Goal: Information Seeking & Learning: Learn about a topic

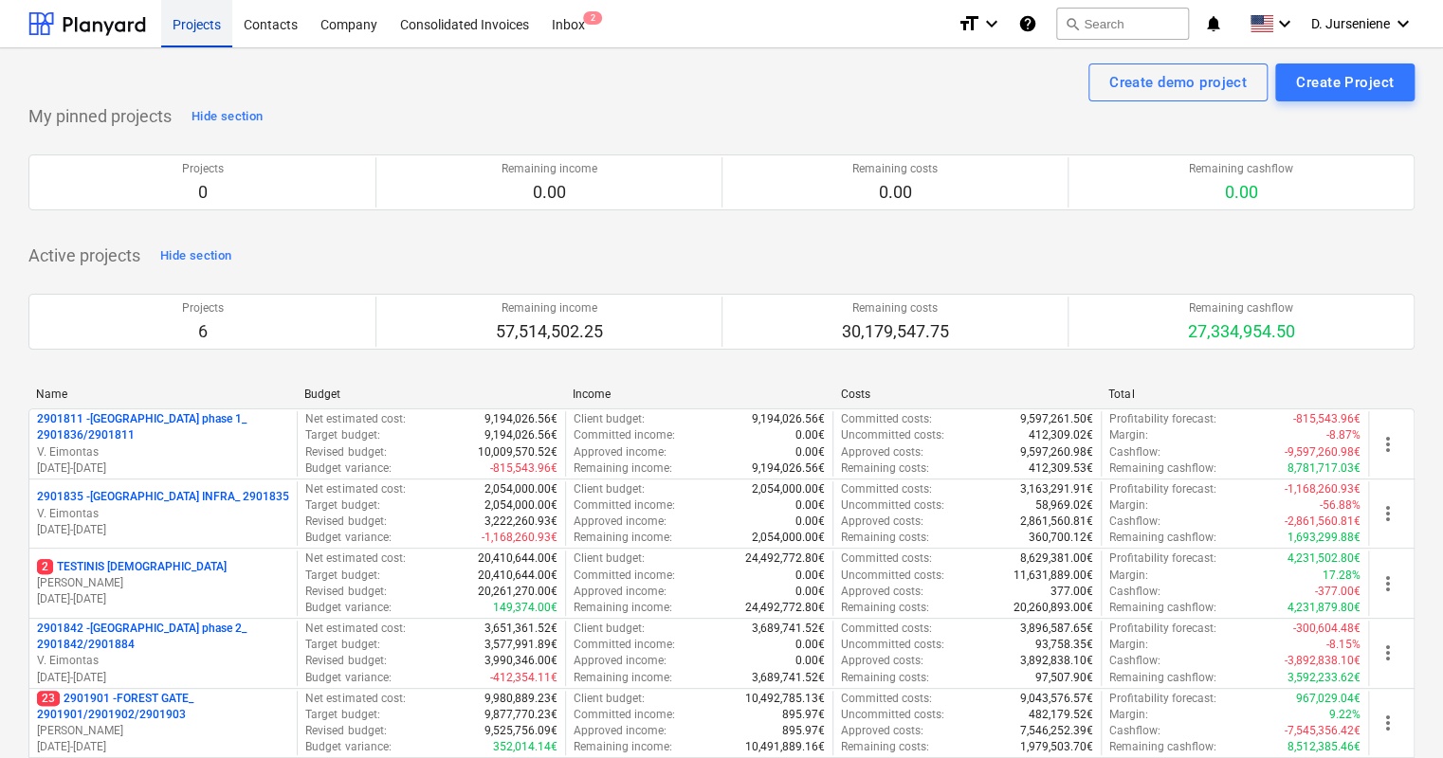
click at [188, 18] on div "Projects" at bounding box center [196, 23] width 71 height 48
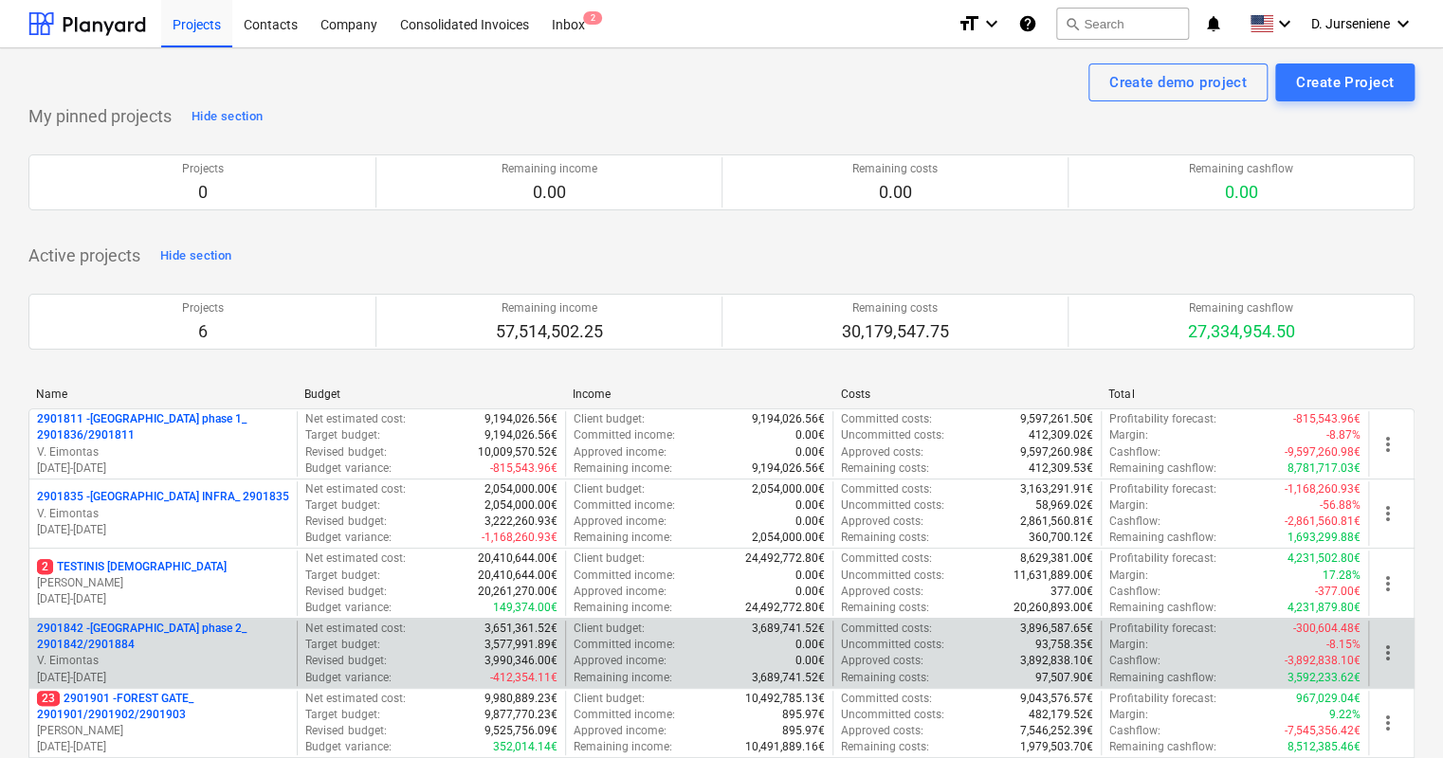
click at [125, 653] on p "V. Eimontas" at bounding box center [163, 661] width 252 height 16
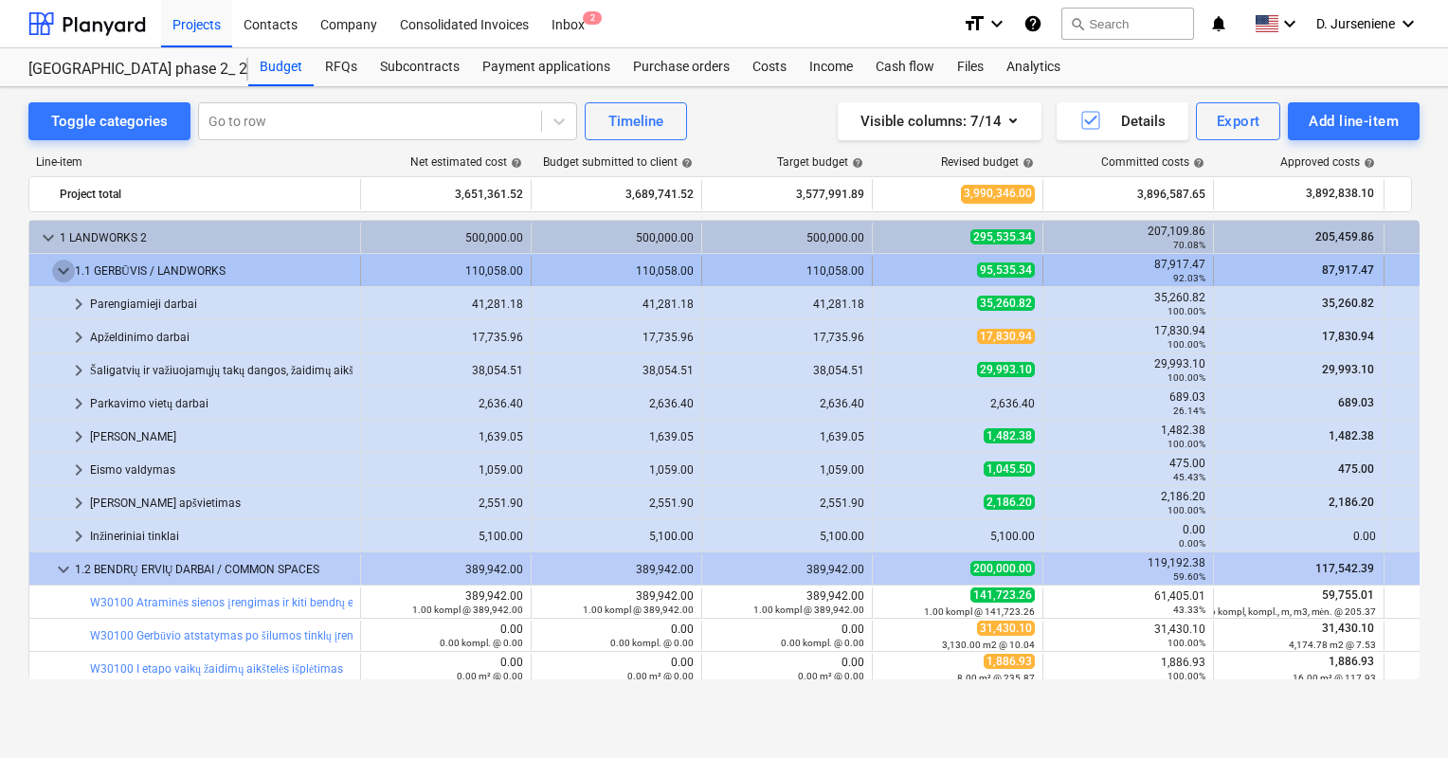
click at [61, 260] on span "keyboard_arrow_down" at bounding box center [63, 271] width 23 height 23
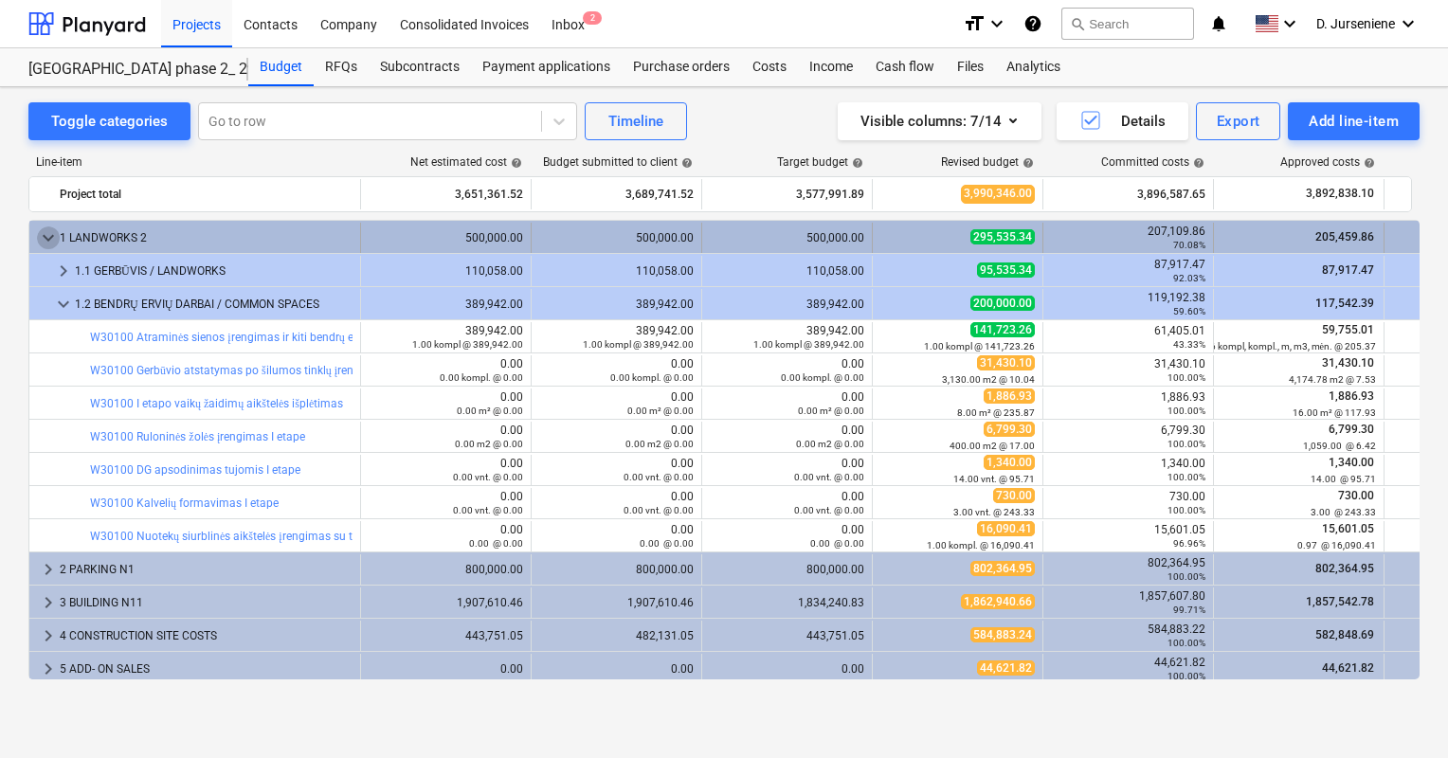
click at [44, 237] on span "keyboard_arrow_down" at bounding box center [48, 238] width 23 height 23
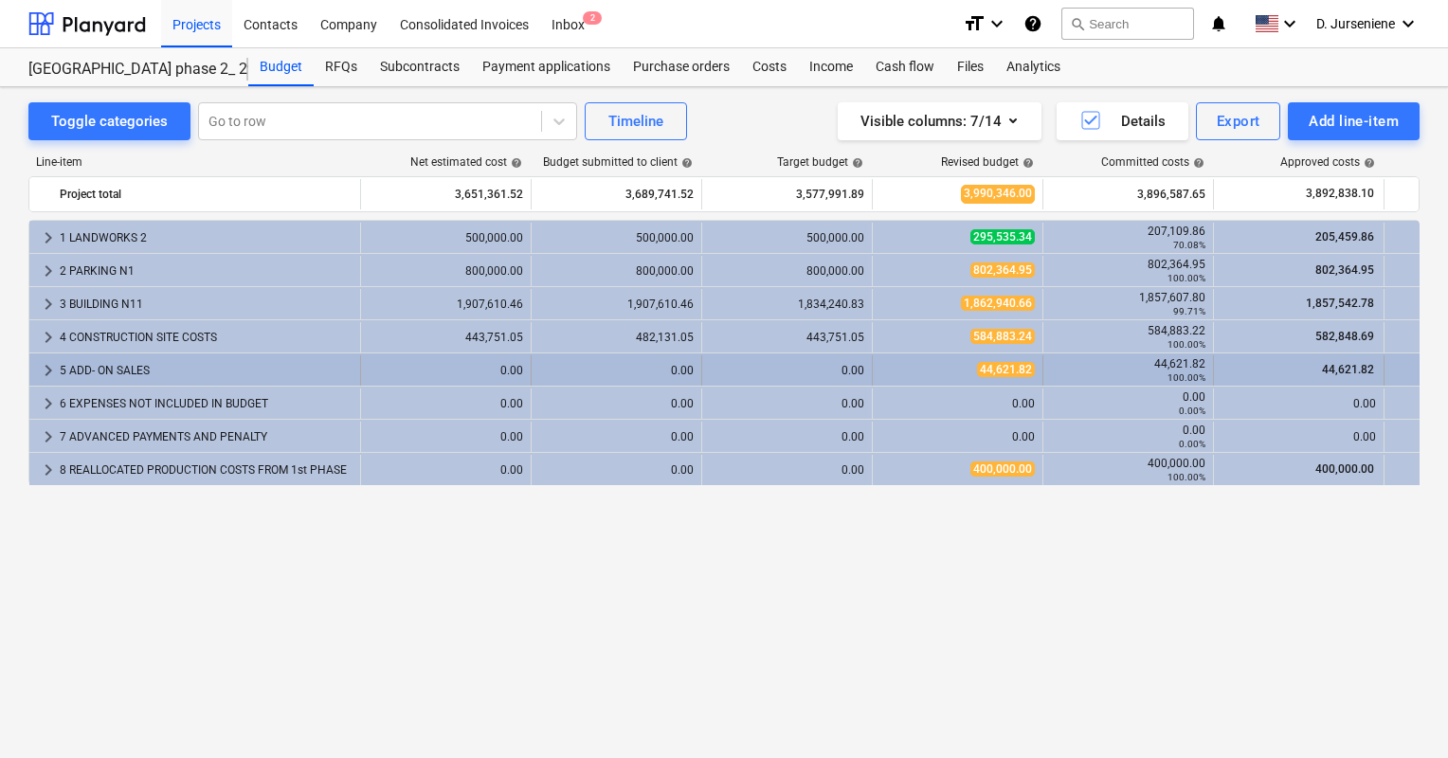
click at [123, 376] on div "5 ADD- ON SALES" at bounding box center [206, 370] width 293 height 30
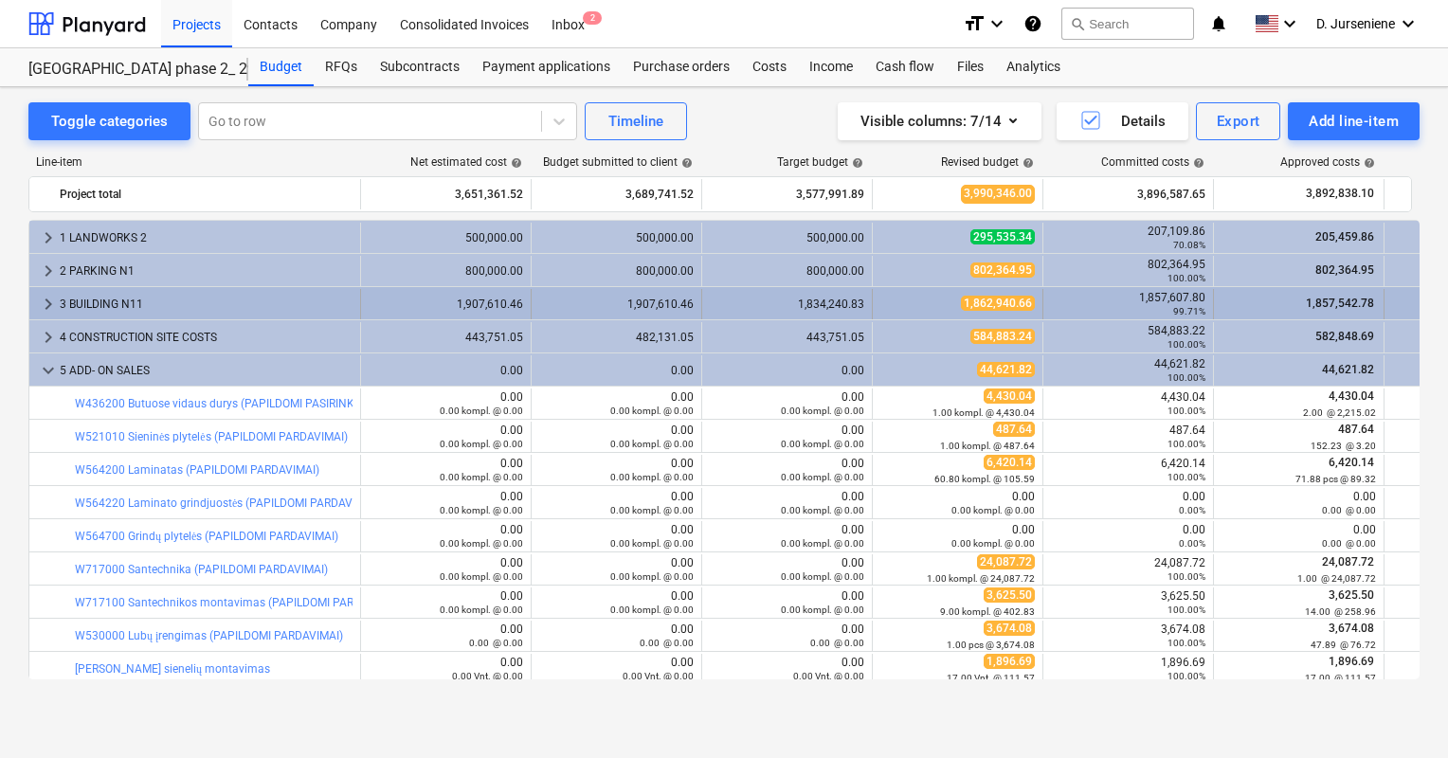
drag, startPoint x: 402, startPoint y: 40, endPoint x: 63, endPoint y: 311, distance: 434.3
click at [63, 311] on div "3 BUILDING N11" at bounding box center [206, 304] width 293 height 30
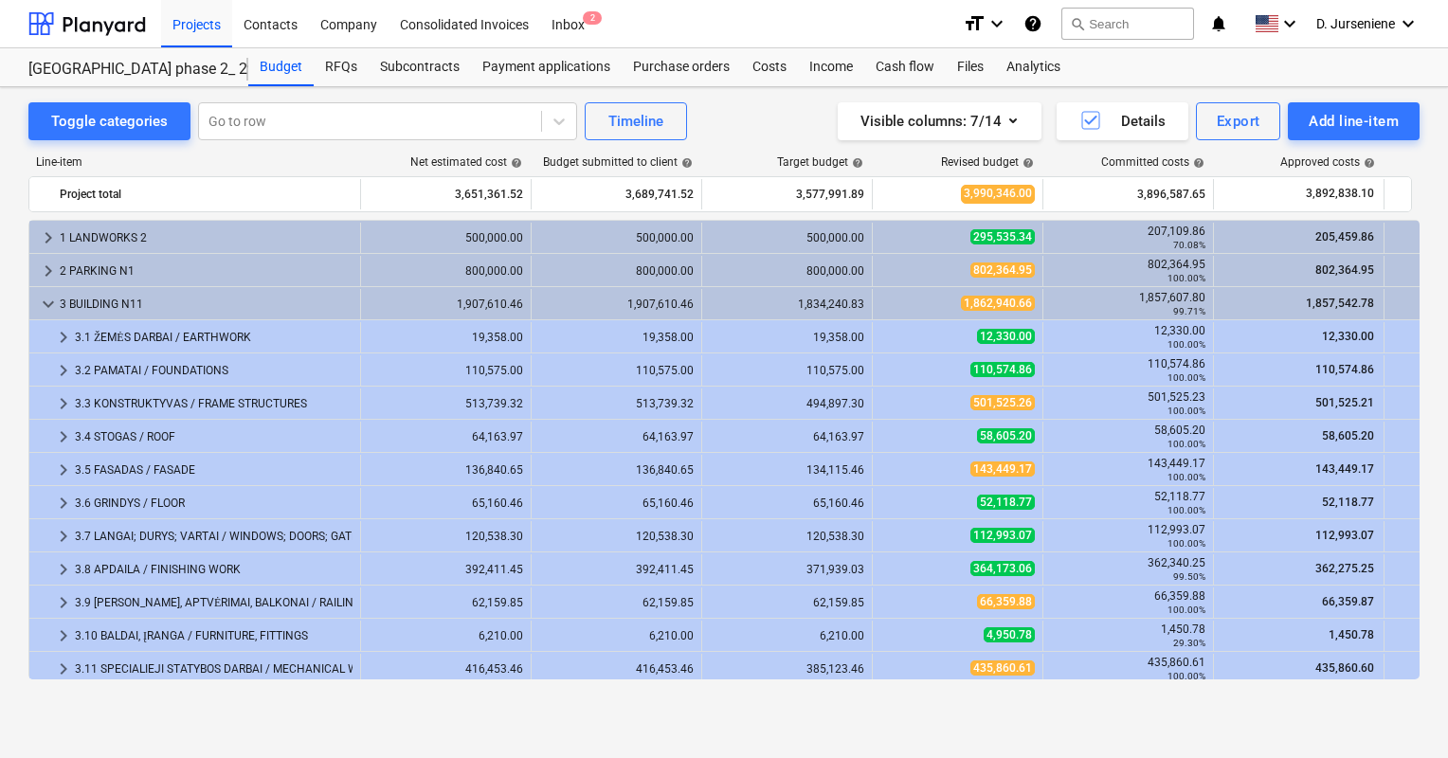
scroll to position [95, 0]
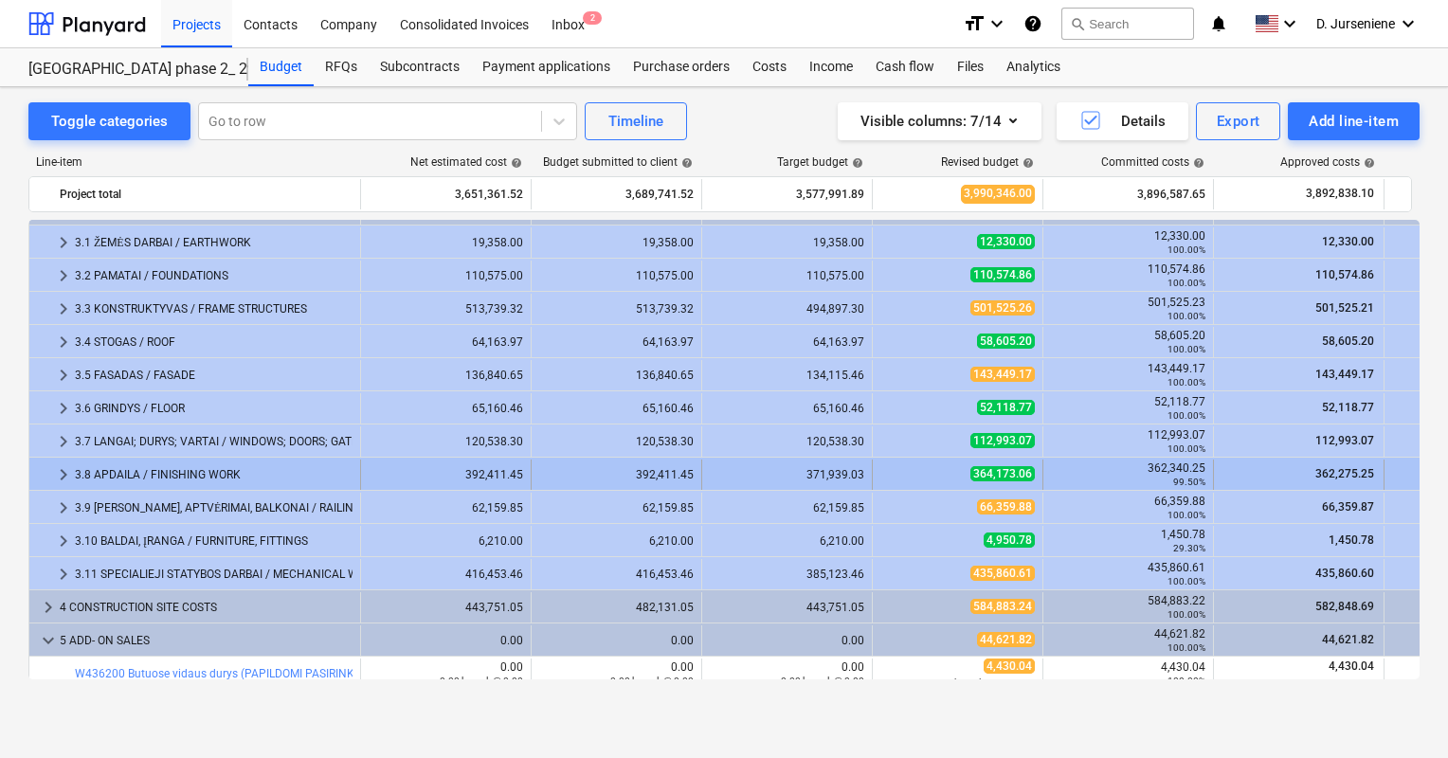
click at [80, 481] on div "3.8 APDAILA / FINISHING WORK" at bounding box center [214, 475] width 278 height 30
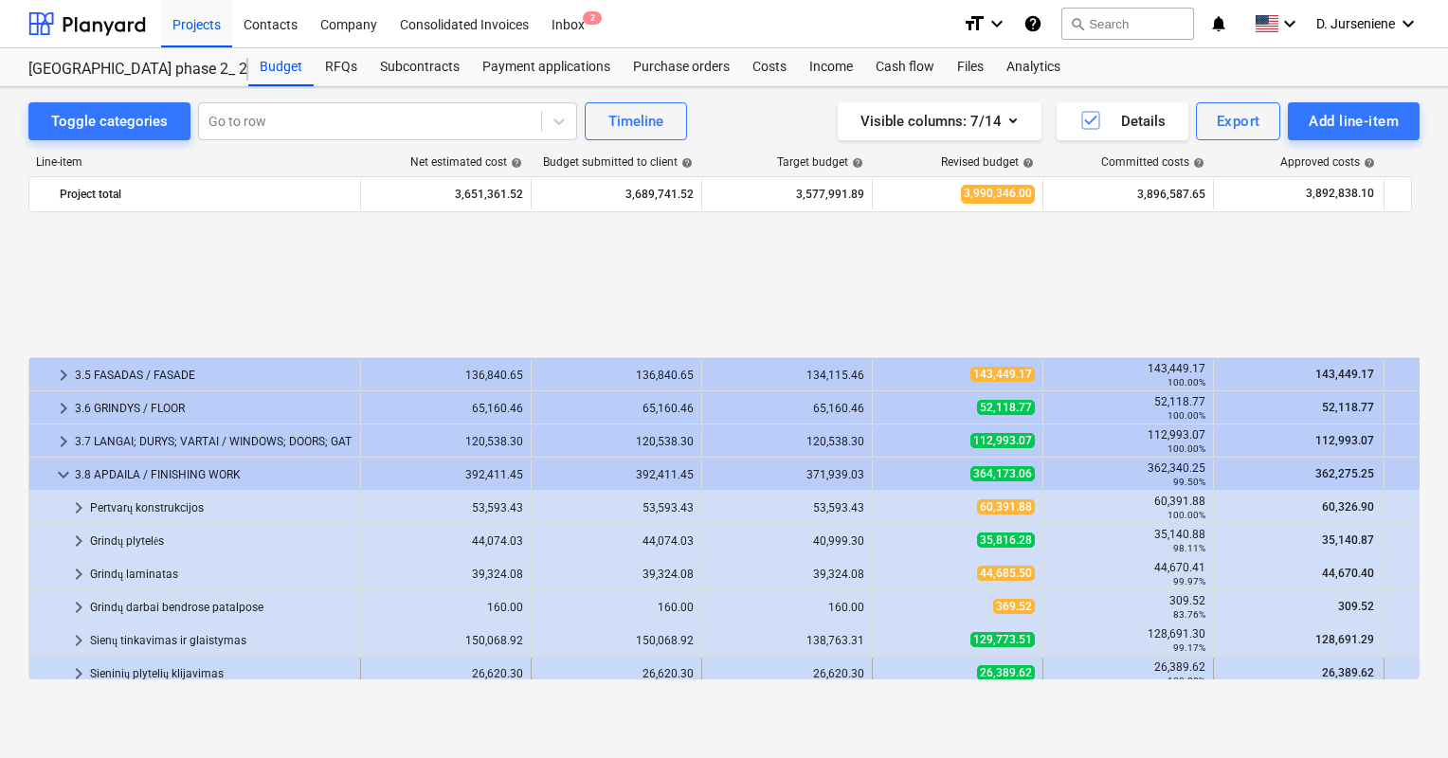
scroll to position [284, 0]
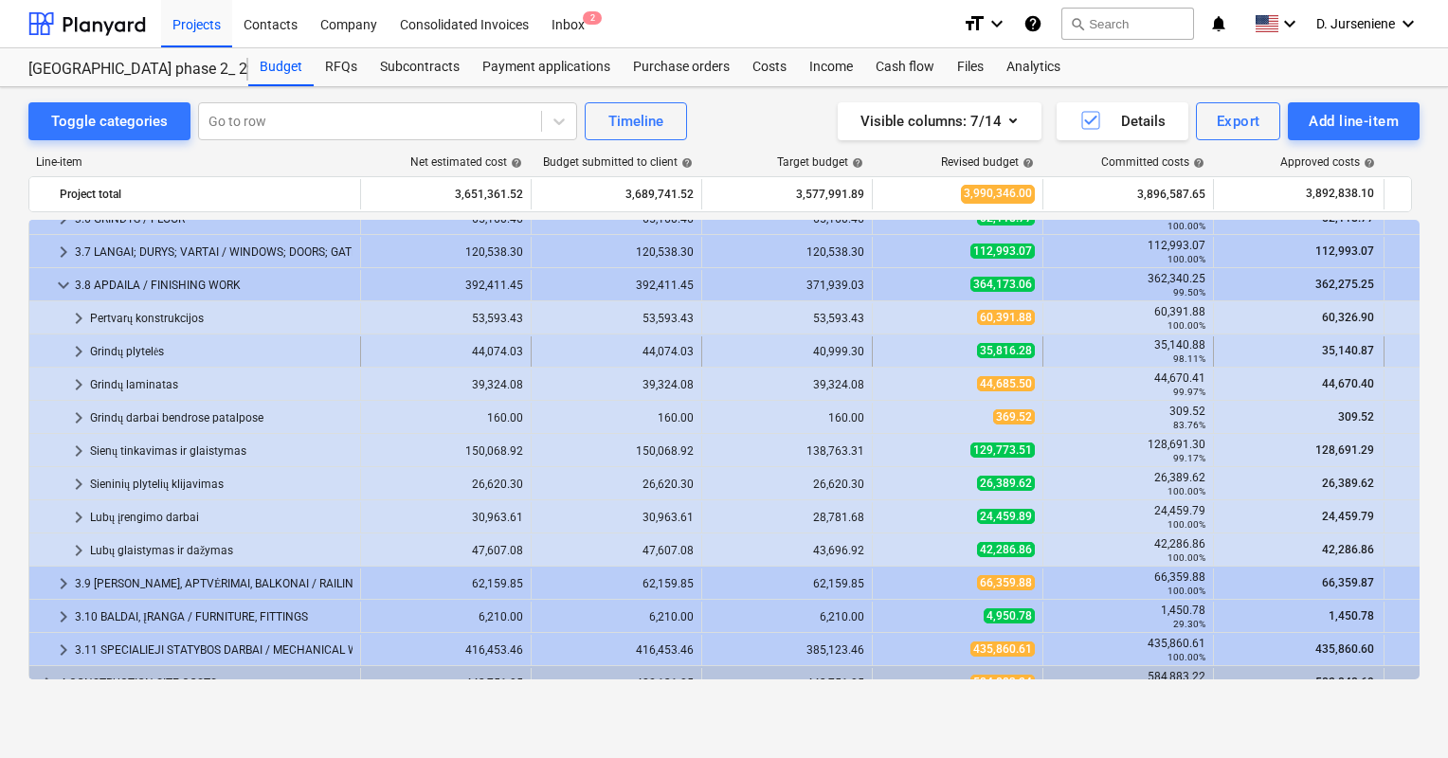
click at [352, 353] on div "Grindų plytelės" at bounding box center [221, 352] width 263 height 30
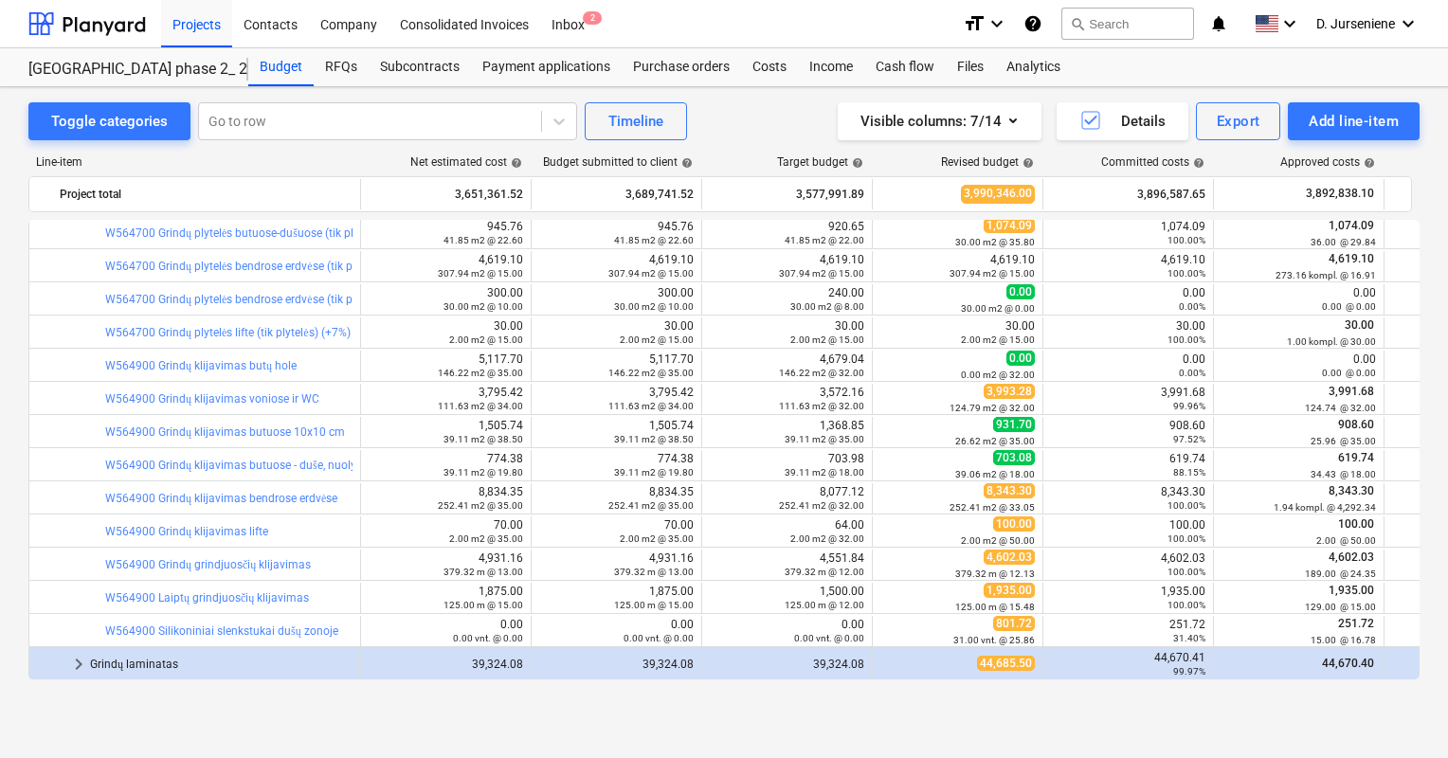
scroll to position [664, 0]
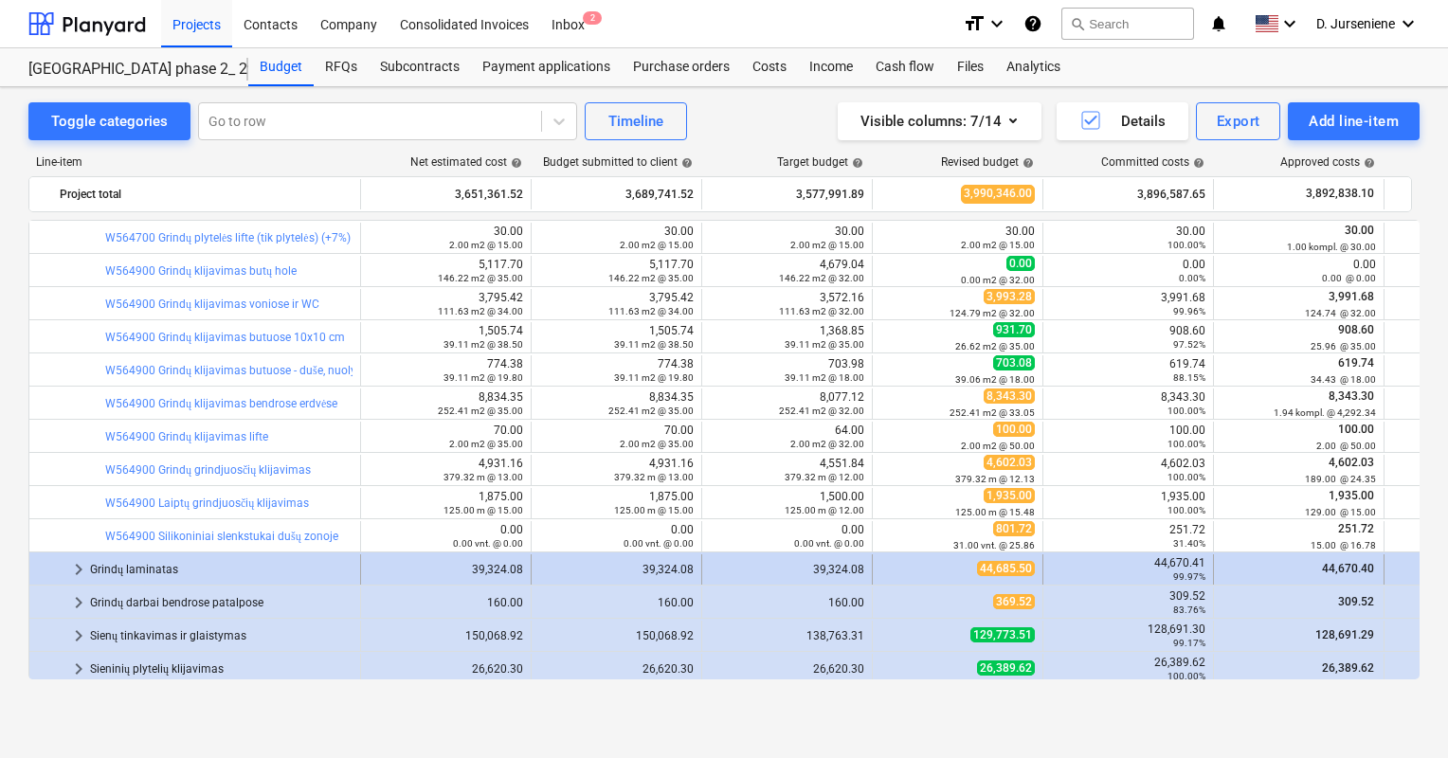
click at [326, 555] on div "Grindų laminatas" at bounding box center [221, 570] width 263 height 30
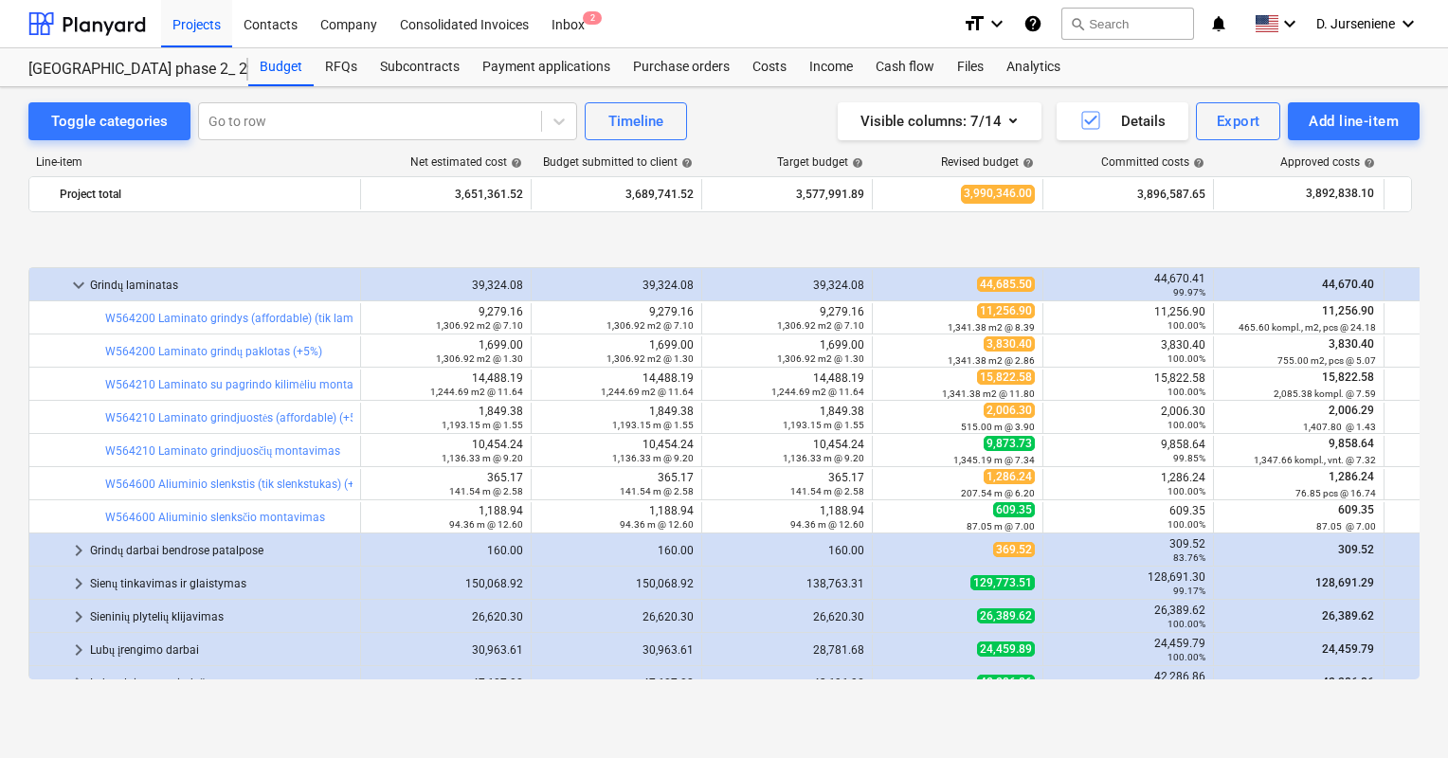
scroll to position [1043, 0]
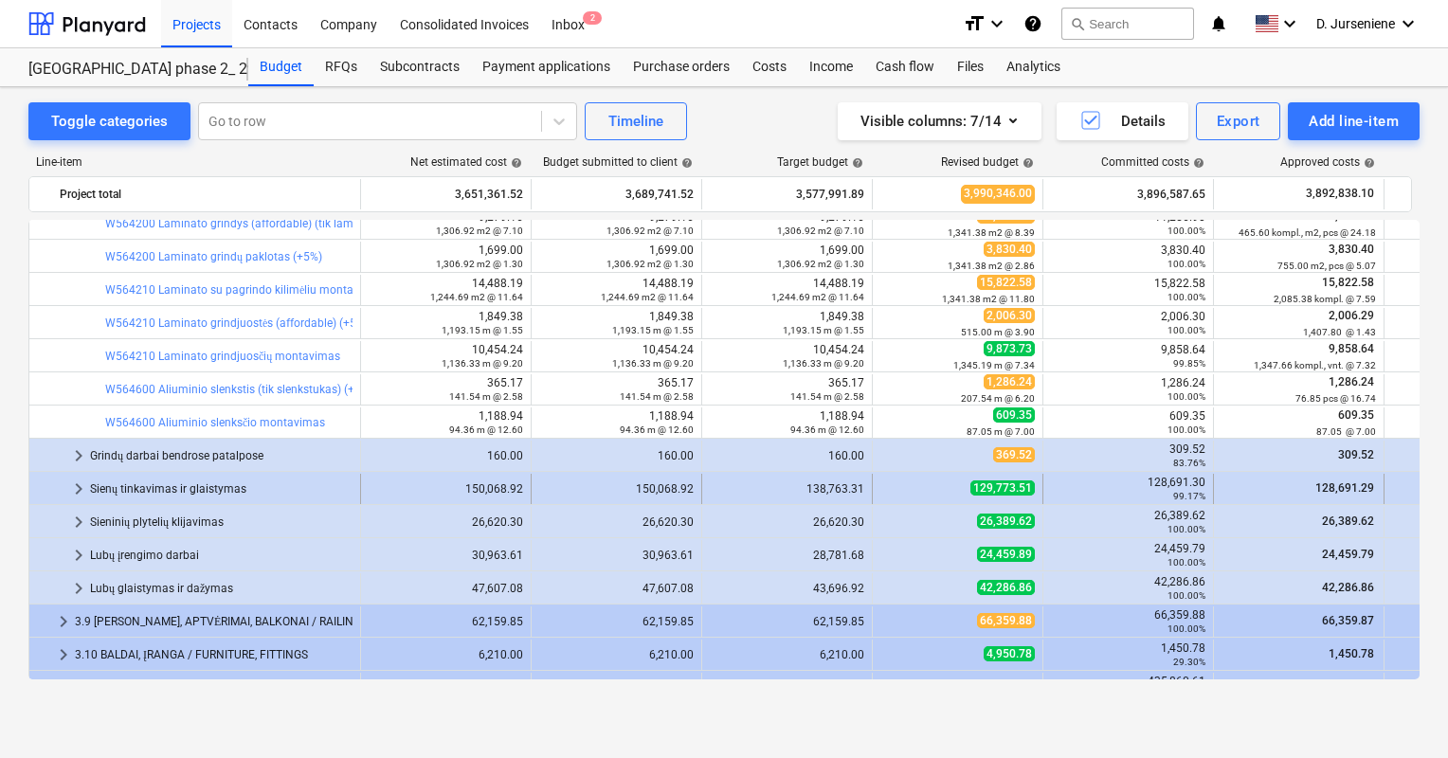
click at [300, 500] on div "Sienų tinkavimas ir glaistymas" at bounding box center [221, 489] width 263 height 30
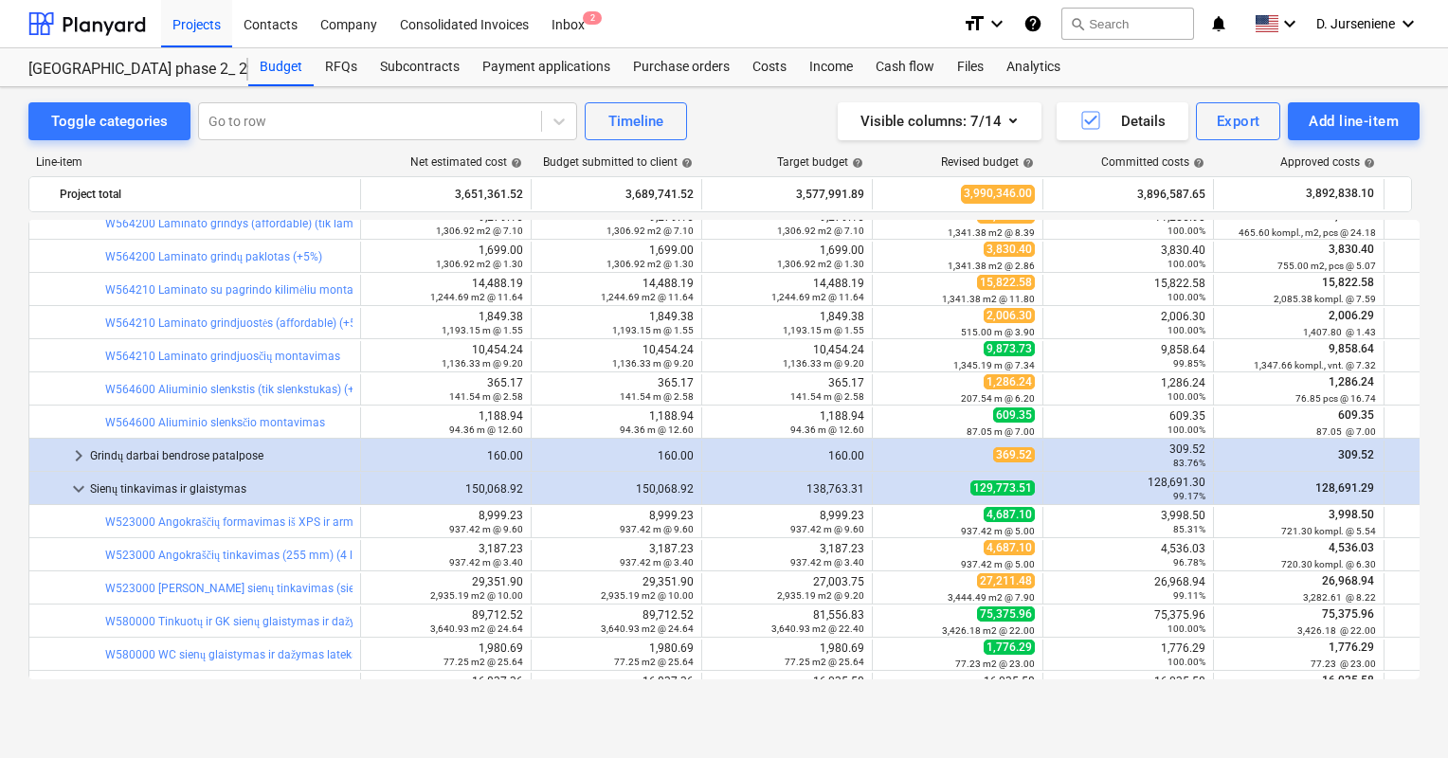
scroll to position [1232, 0]
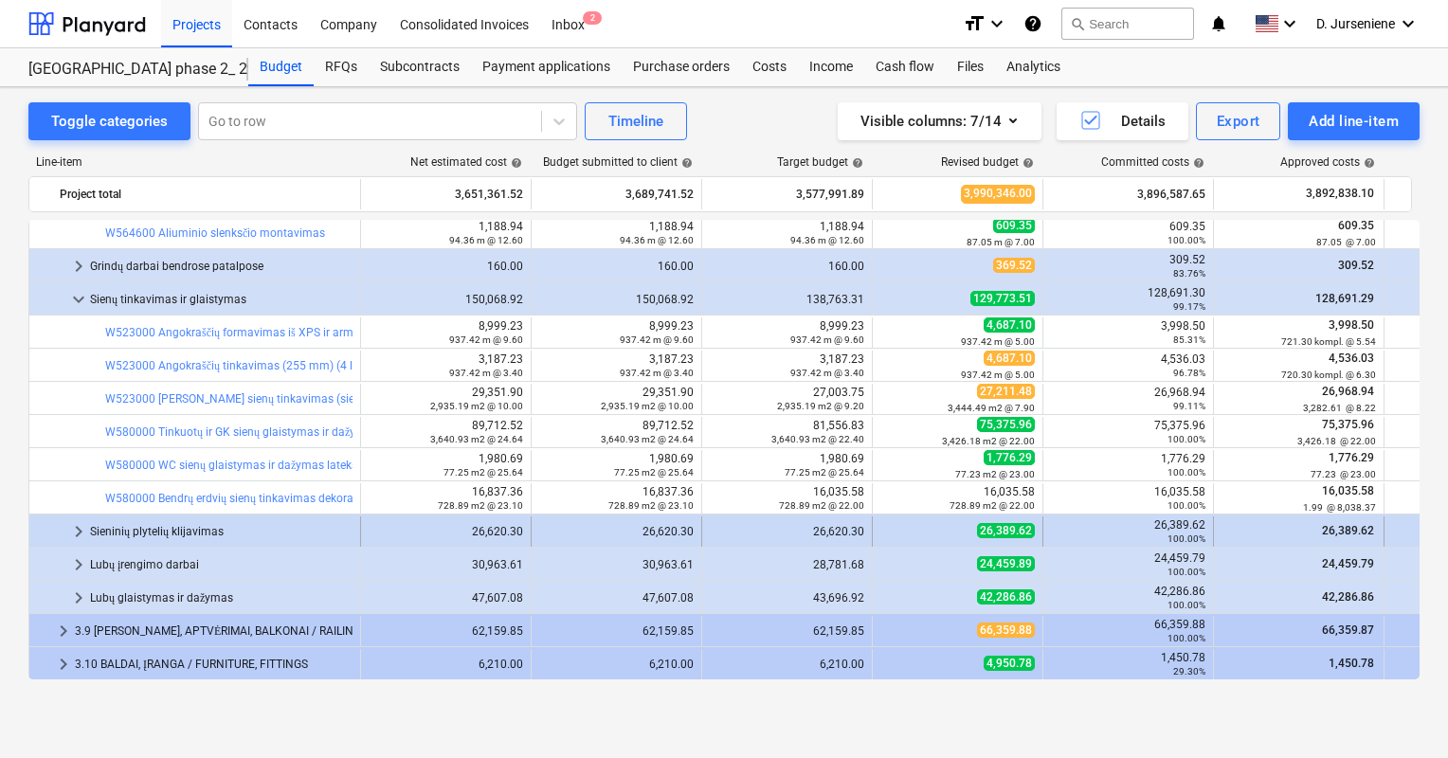
click at [210, 537] on div "Sieninių plytelių klijavimas" at bounding box center [221, 532] width 263 height 30
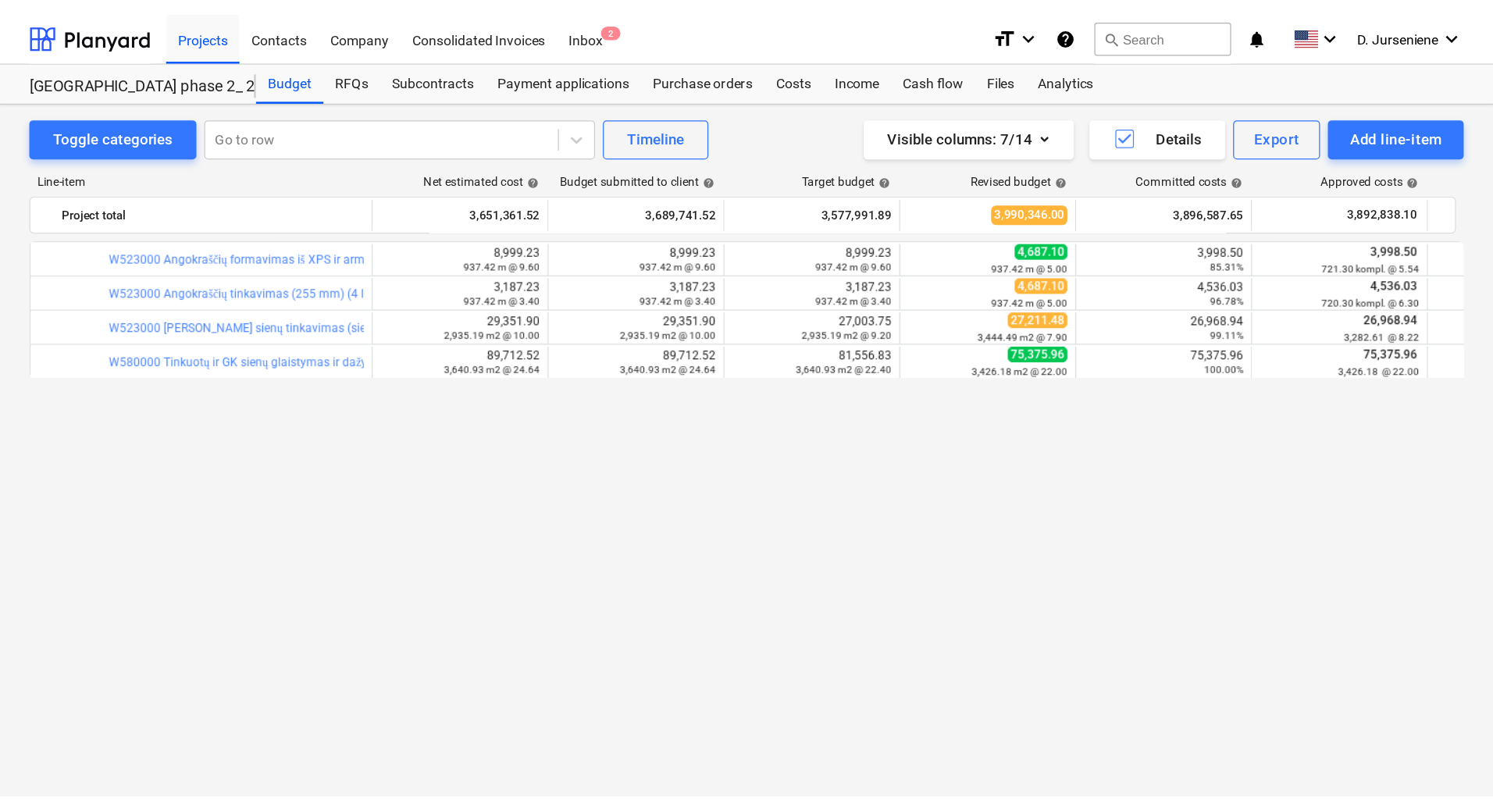
scroll to position [781, 0]
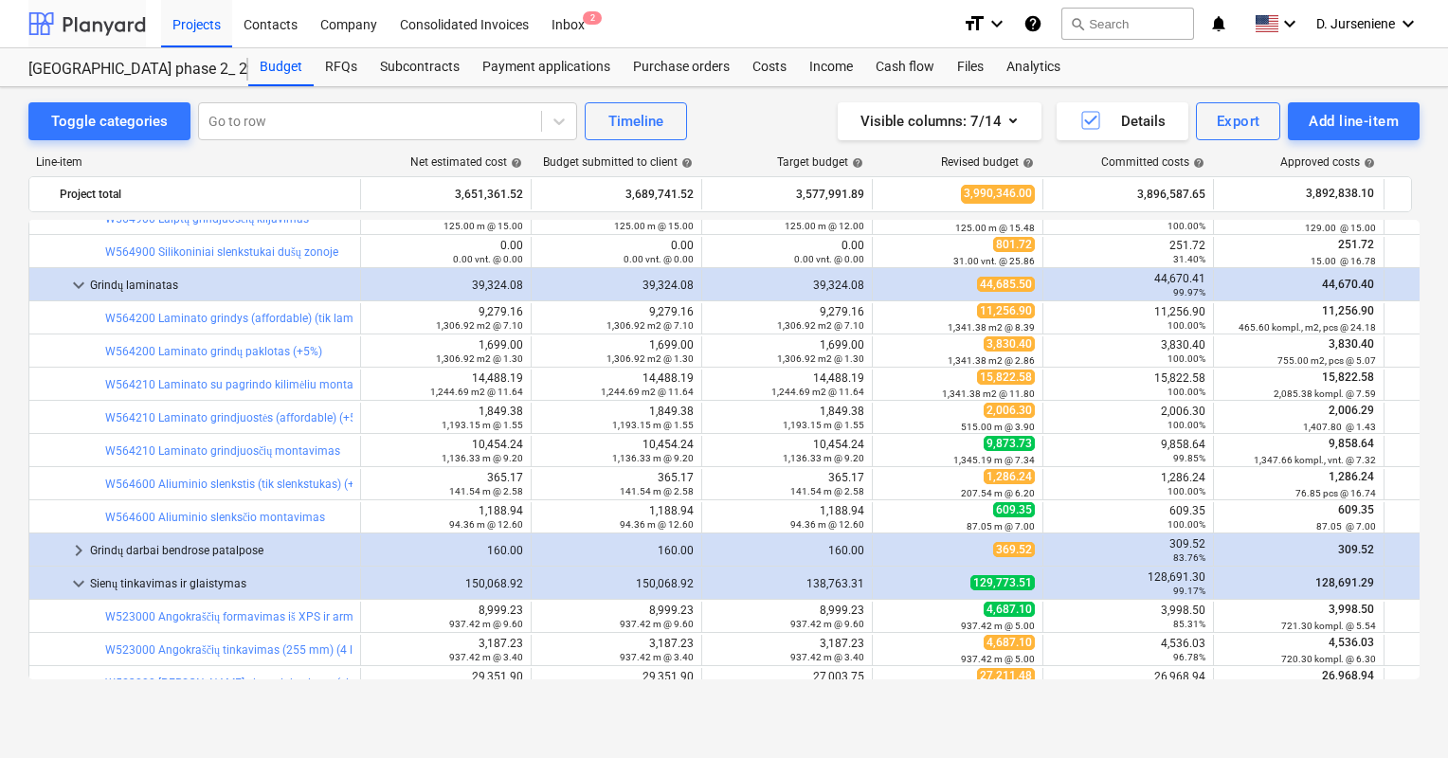
click at [107, 29] on div at bounding box center [87, 23] width 118 height 47
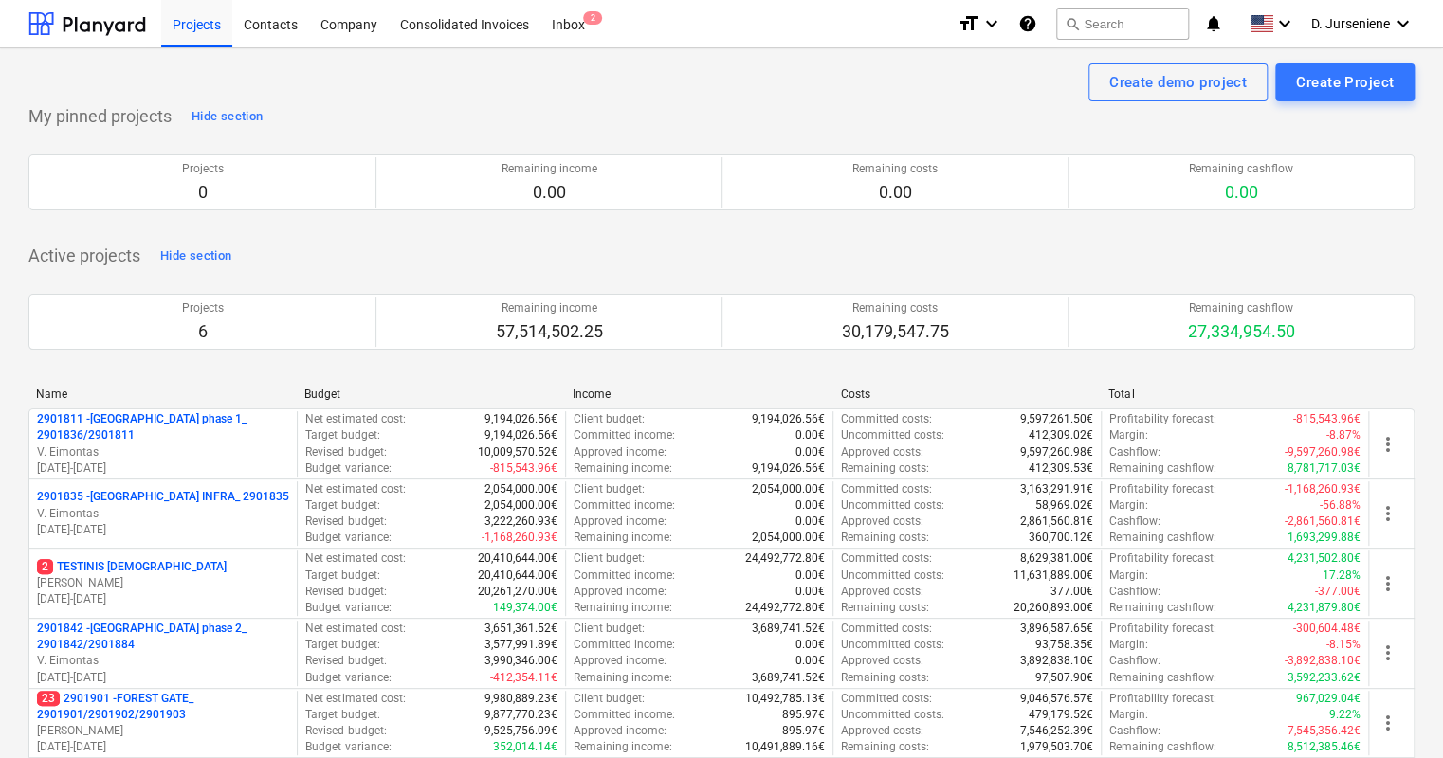
click at [591, 239] on div "My pinned projects Hide section Projects 0 Remaining income 0.00 Remaining cost…" at bounding box center [721, 718] width 1386 height 1234
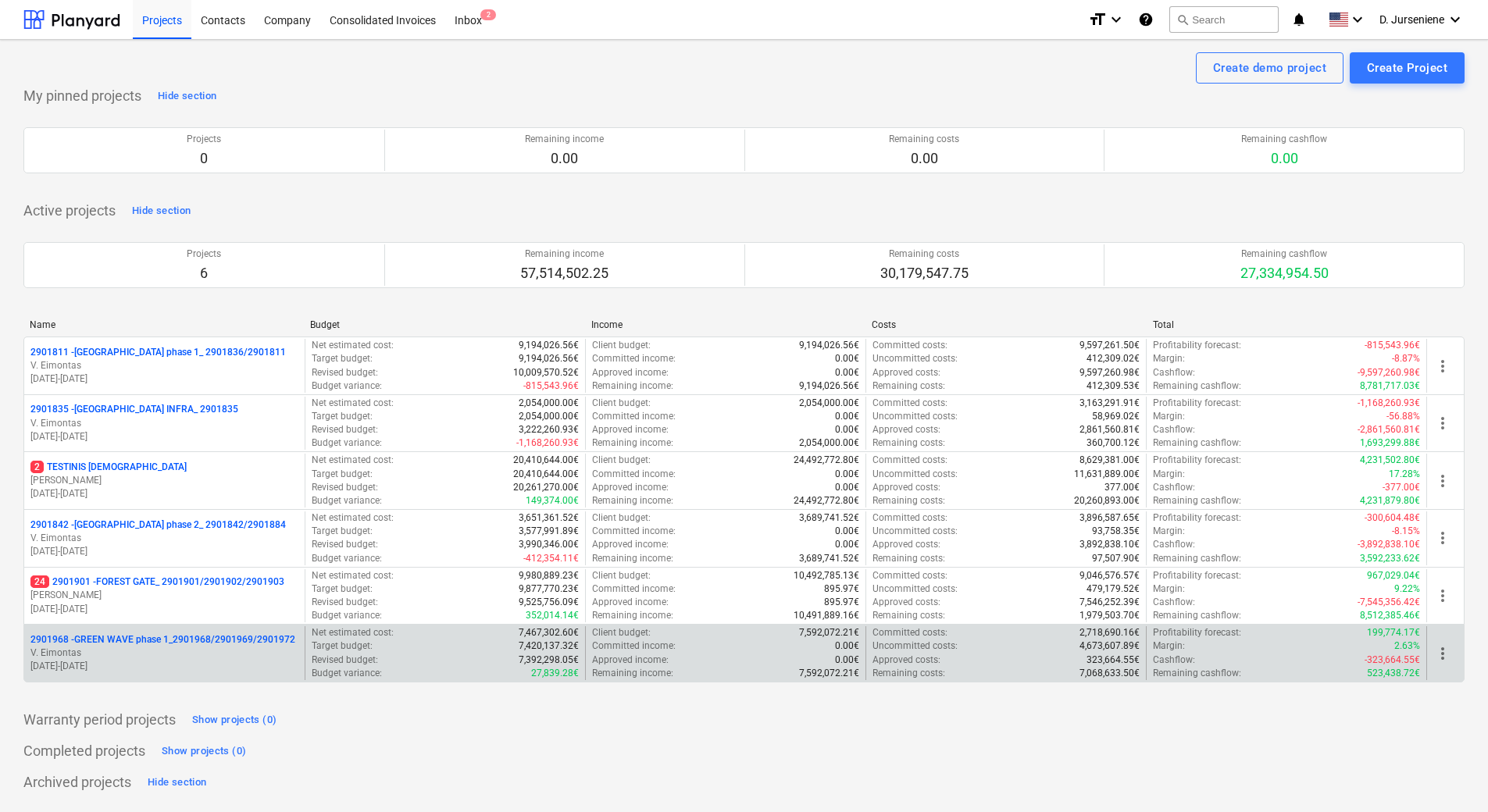
click at [194, 623] on p "V. Eimontas" at bounding box center [164, 653] width 268 height 13
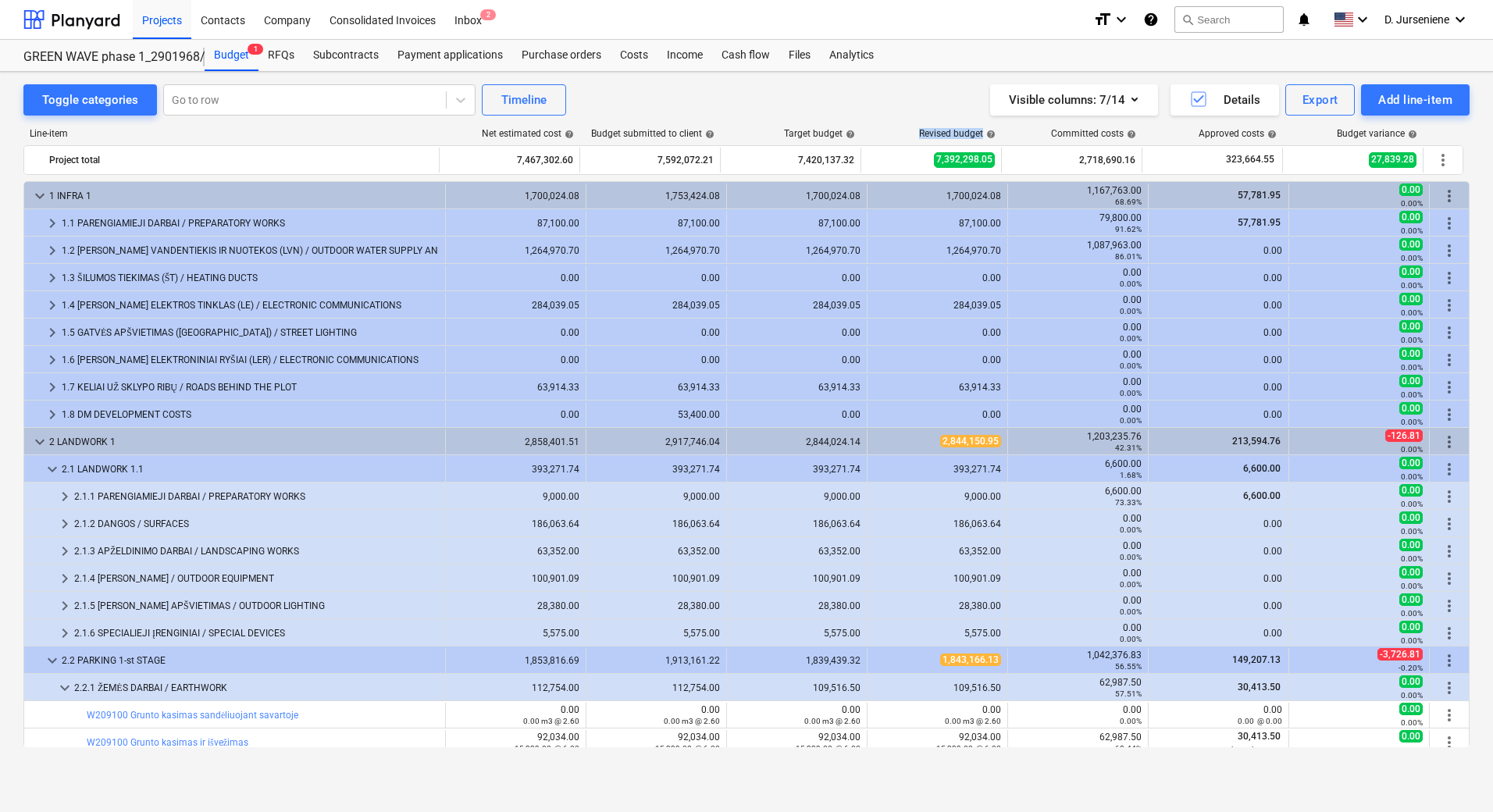
drag, startPoint x: 920, startPoint y: 130, endPoint x: 988, endPoint y: 128, distance: 68.0
click at [988, 128] on div "Line-item Net estimated cost help Budget submitted to client help Target budget…" at bounding box center [746, 441] width 1446 height 651
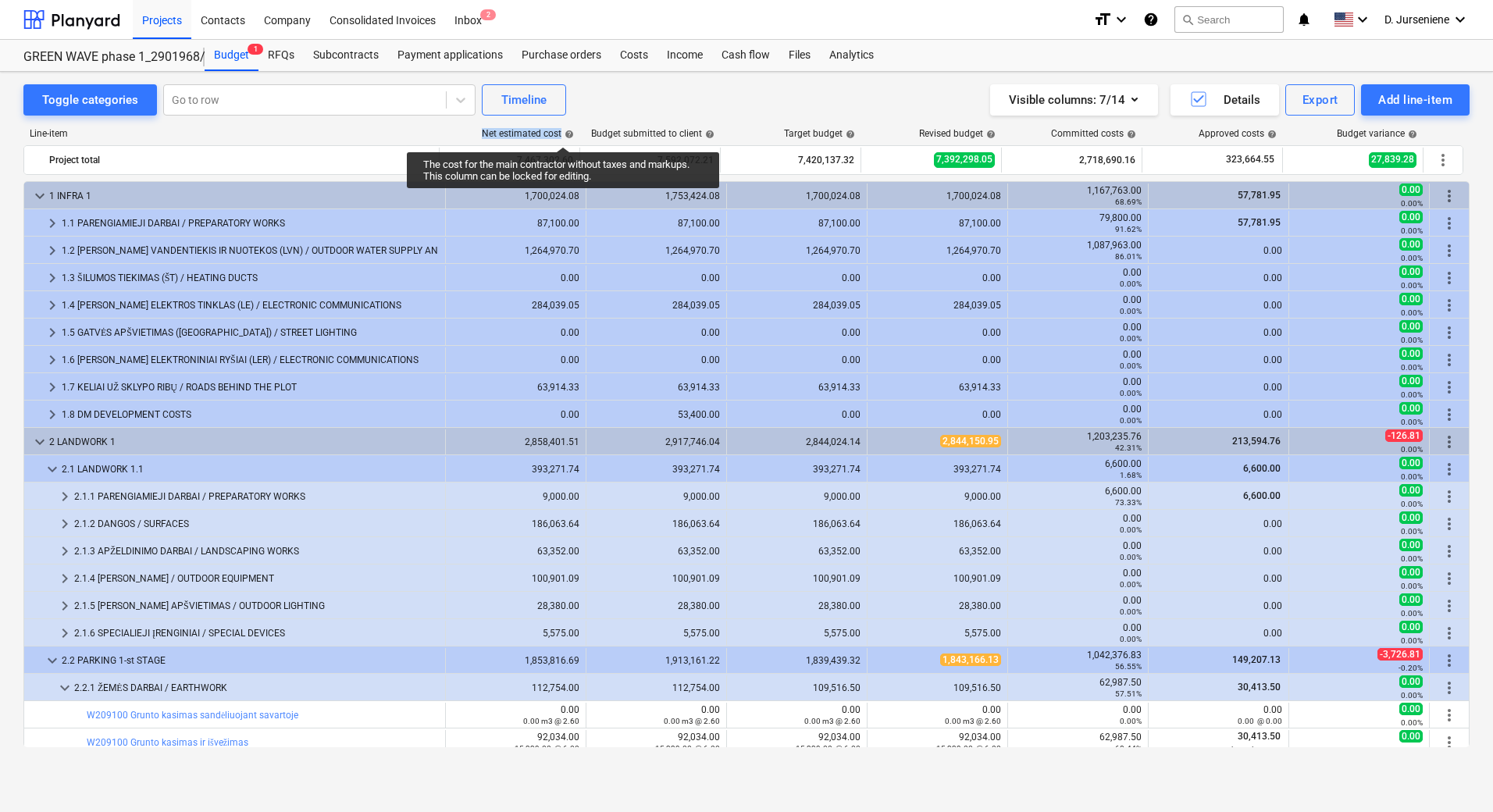
drag, startPoint x: 482, startPoint y: 133, endPoint x: 563, endPoint y: 133, distance: 81.0
click at [563, 133] on div "Net estimated cost help" at bounding box center [528, 133] width 92 height 11
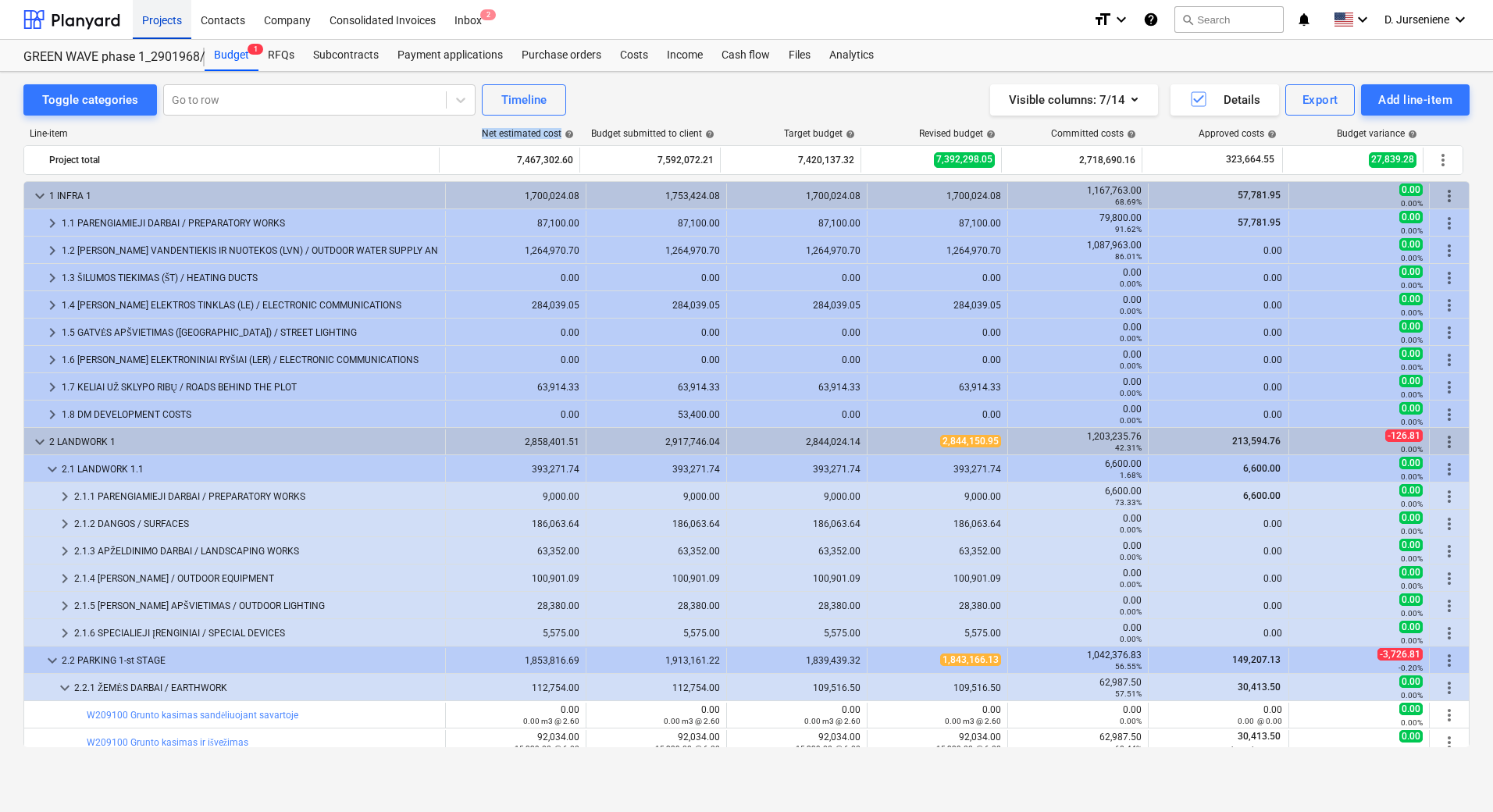
click at [163, 21] on div "Projects" at bounding box center [161, 19] width 59 height 40
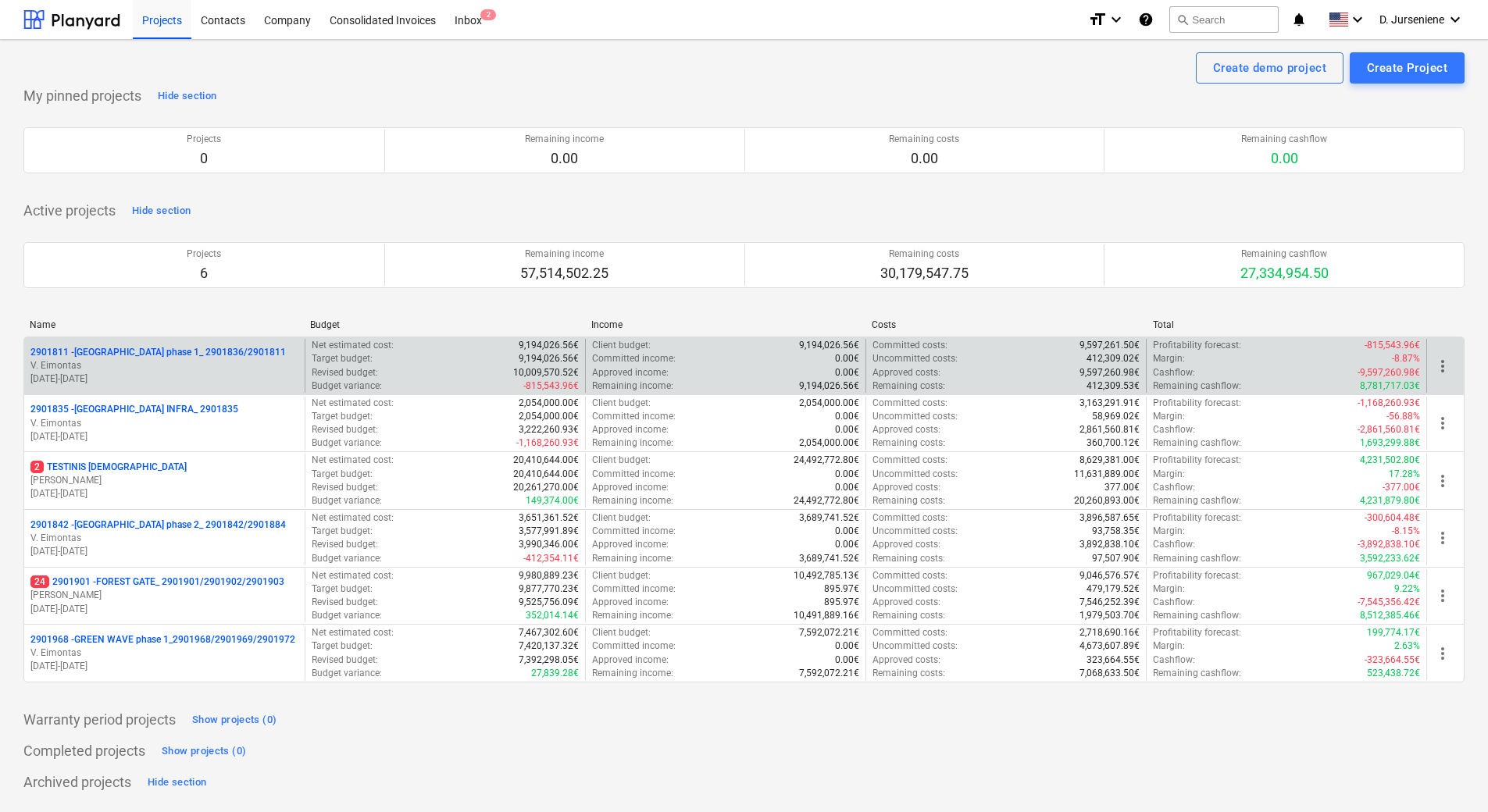
click at [178, 347] on p "2901811 - [GEOGRAPHIC_DATA] phase 1_ 2901836/2901811" at bounding box center [158, 352] width 255 height 13
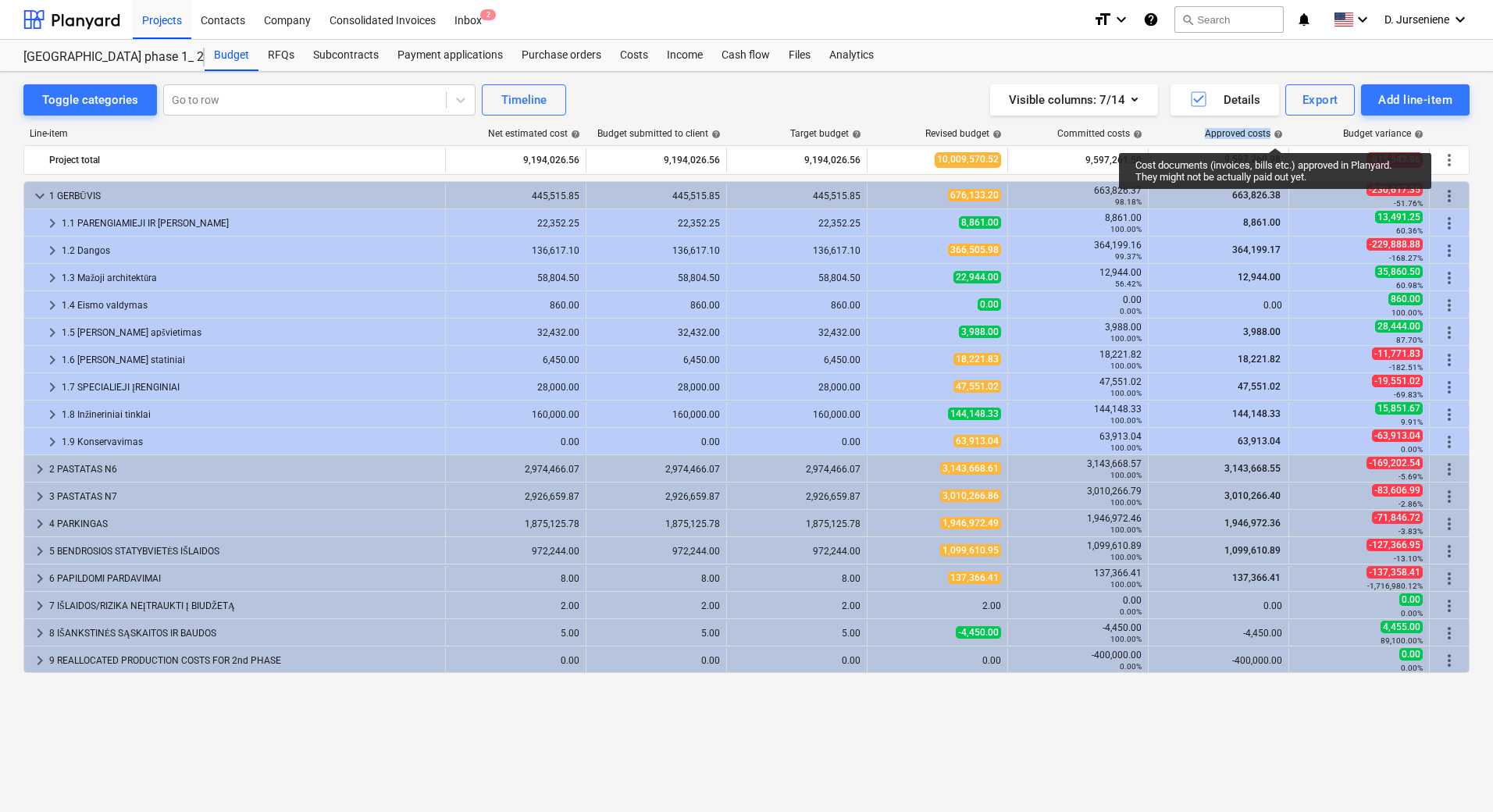
drag, startPoint x: 1204, startPoint y: 133, endPoint x: 1275, endPoint y: 133, distance: 71.0
click at [1188, 133] on div "Approved costs help" at bounding box center [1219, 133] width 141 height 11
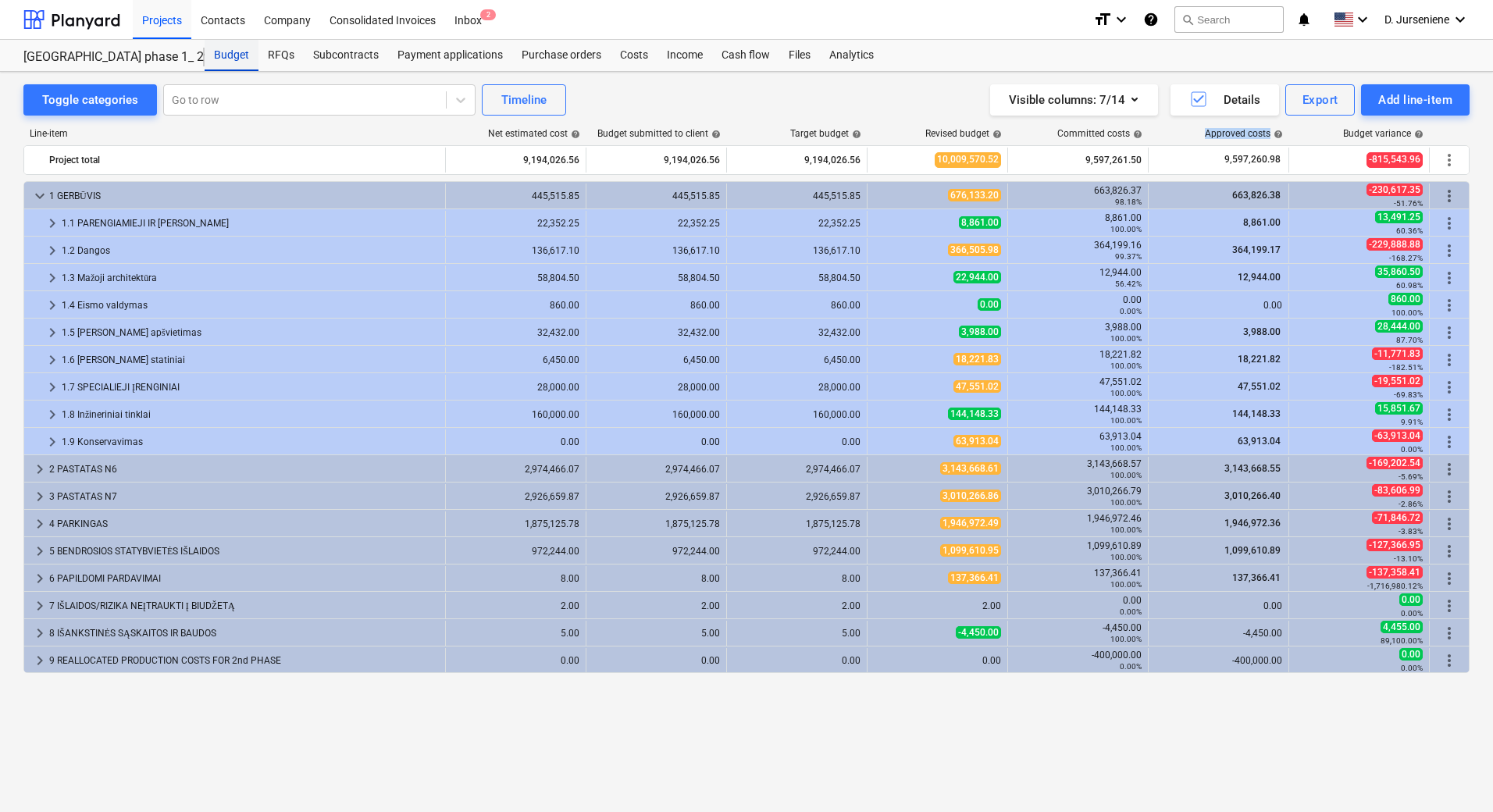
click at [234, 53] on div "Budget" at bounding box center [231, 55] width 54 height 31
click at [171, 19] on div "Projects" at bounding box center [161, 19] width 59 height 40
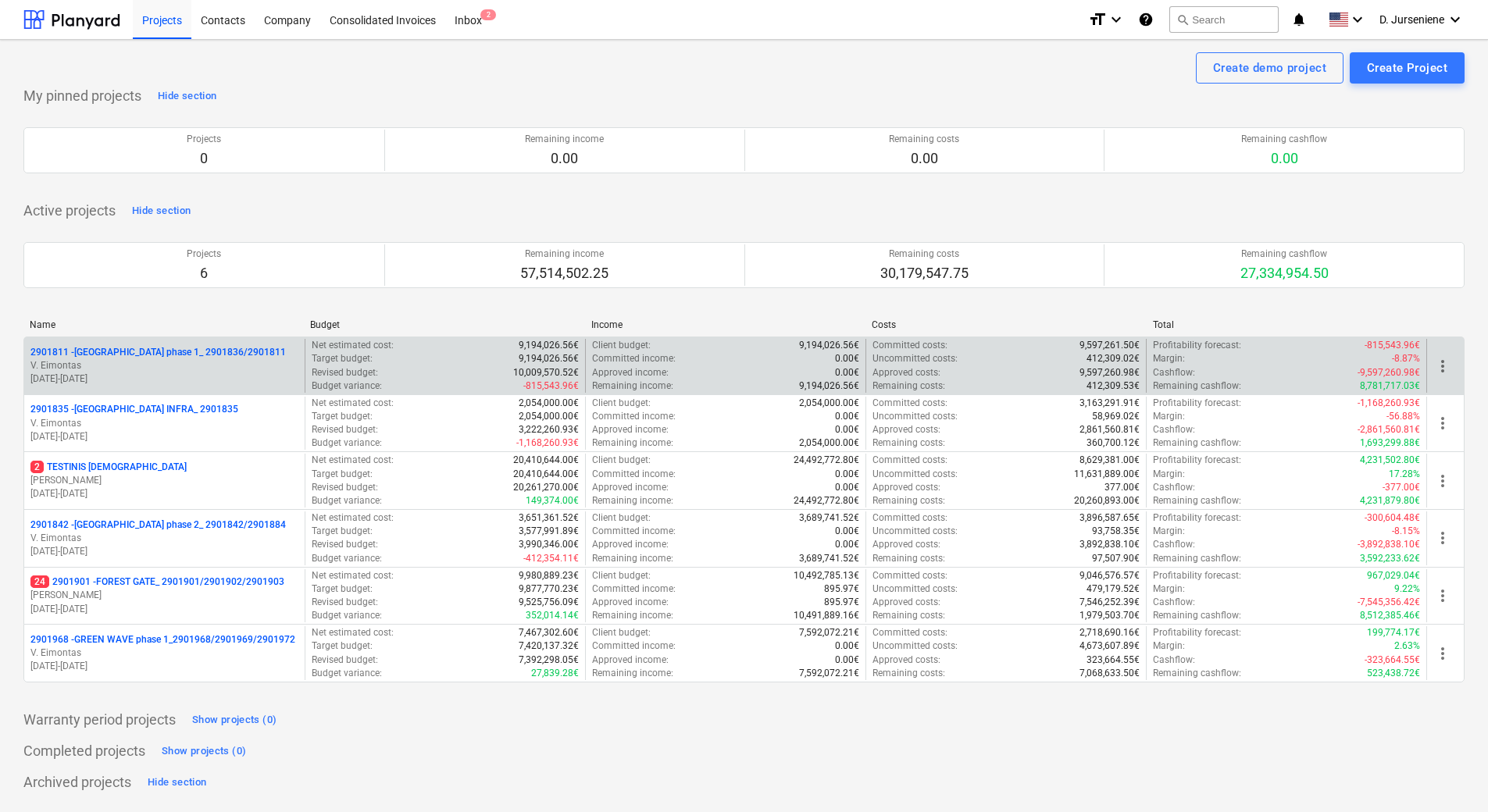
click at [170, 366] on p "V. Eimontas" at bounding box center [164, 366] width 268 height 13
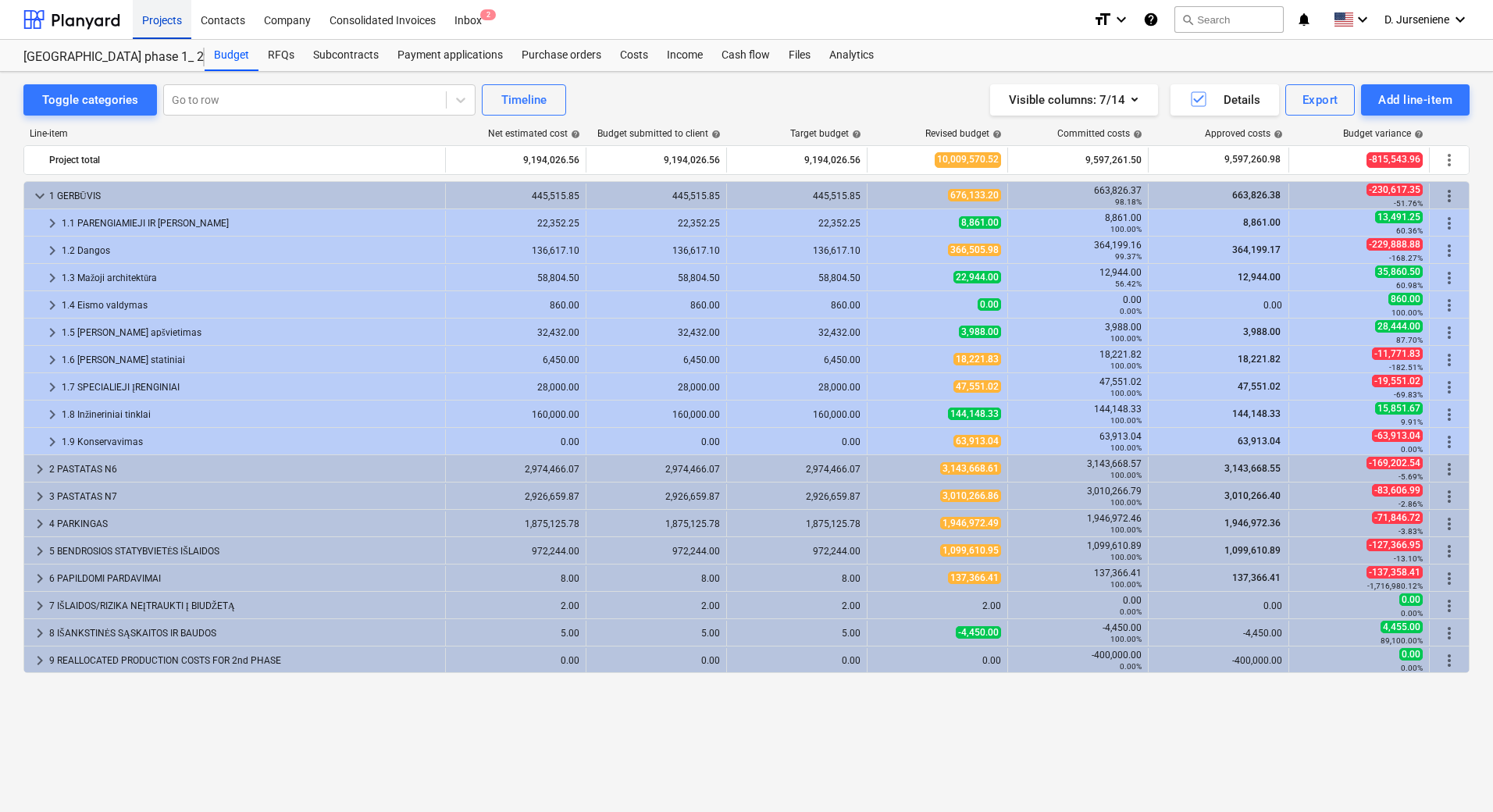
click at [143, 19] on div "Projects" at bounding box center [161, 19] width 59 height 40
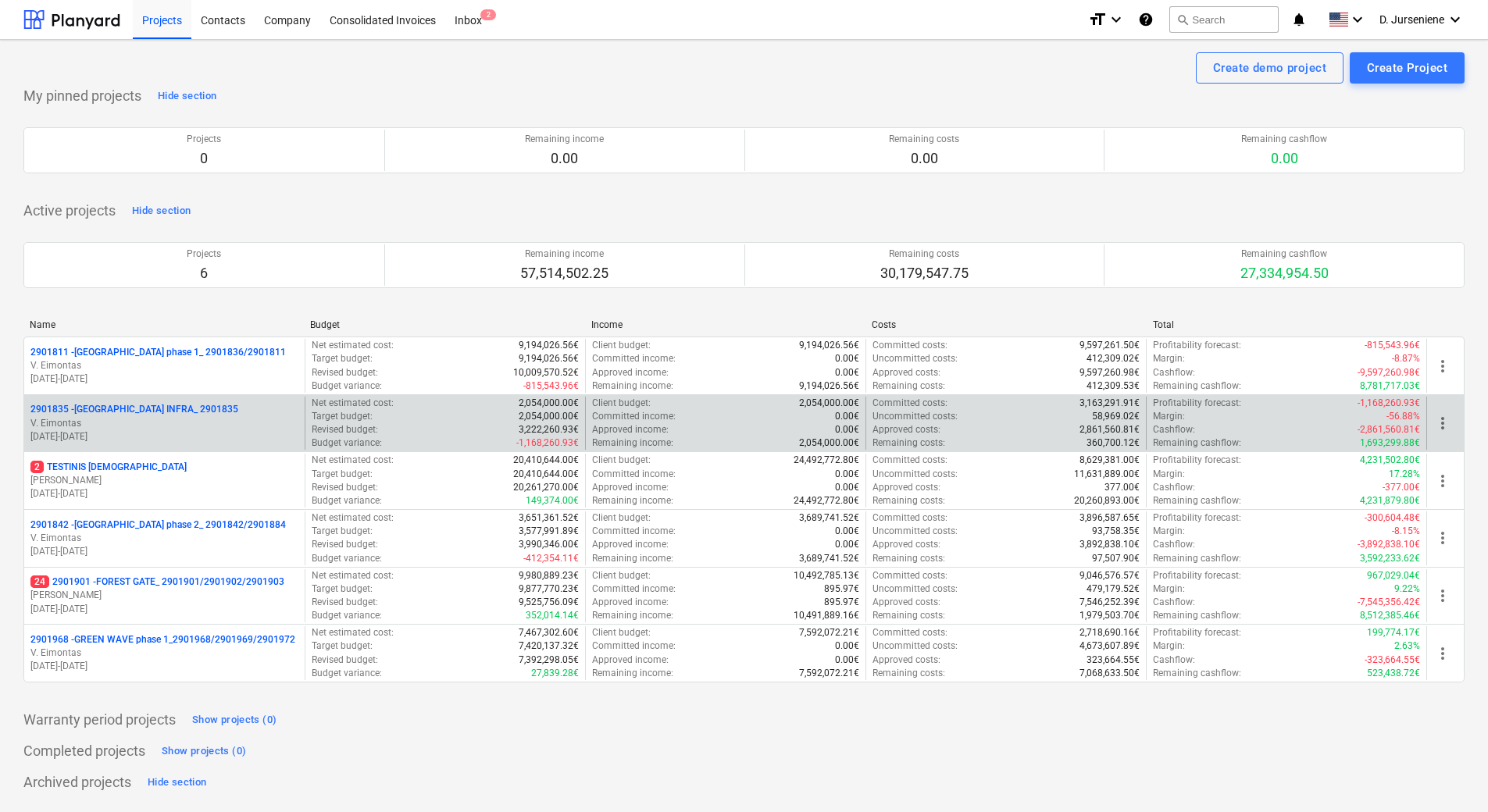
click at [176, 416] on p "2901835 - [GEOGRAPHIC_DATA] INFRA_ 2901835" at bounding box center [134, 409] width 208 height 13
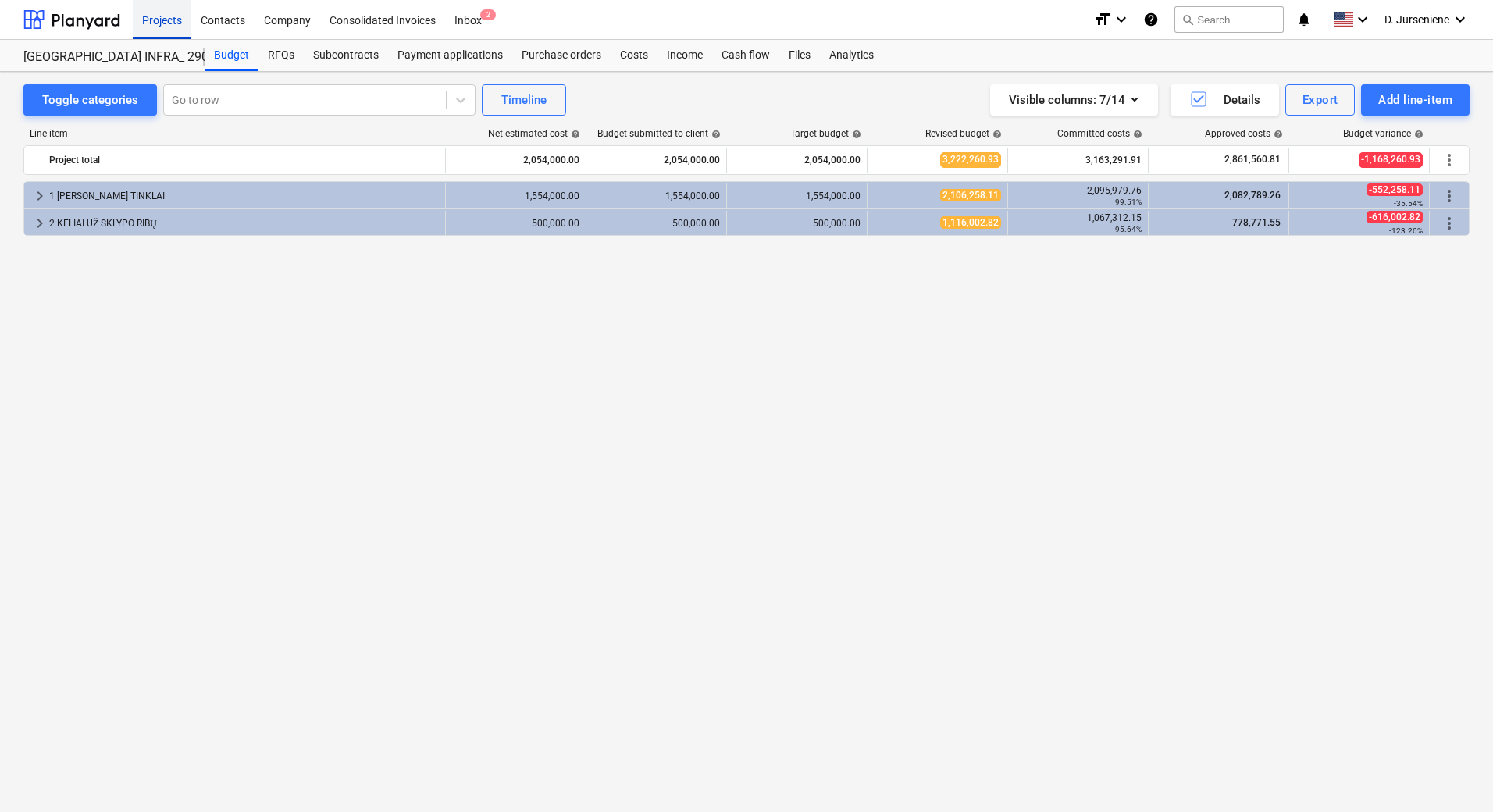
click at [161, 27] on div "Projects" at bounding box center [161, 19] width 59 height 40
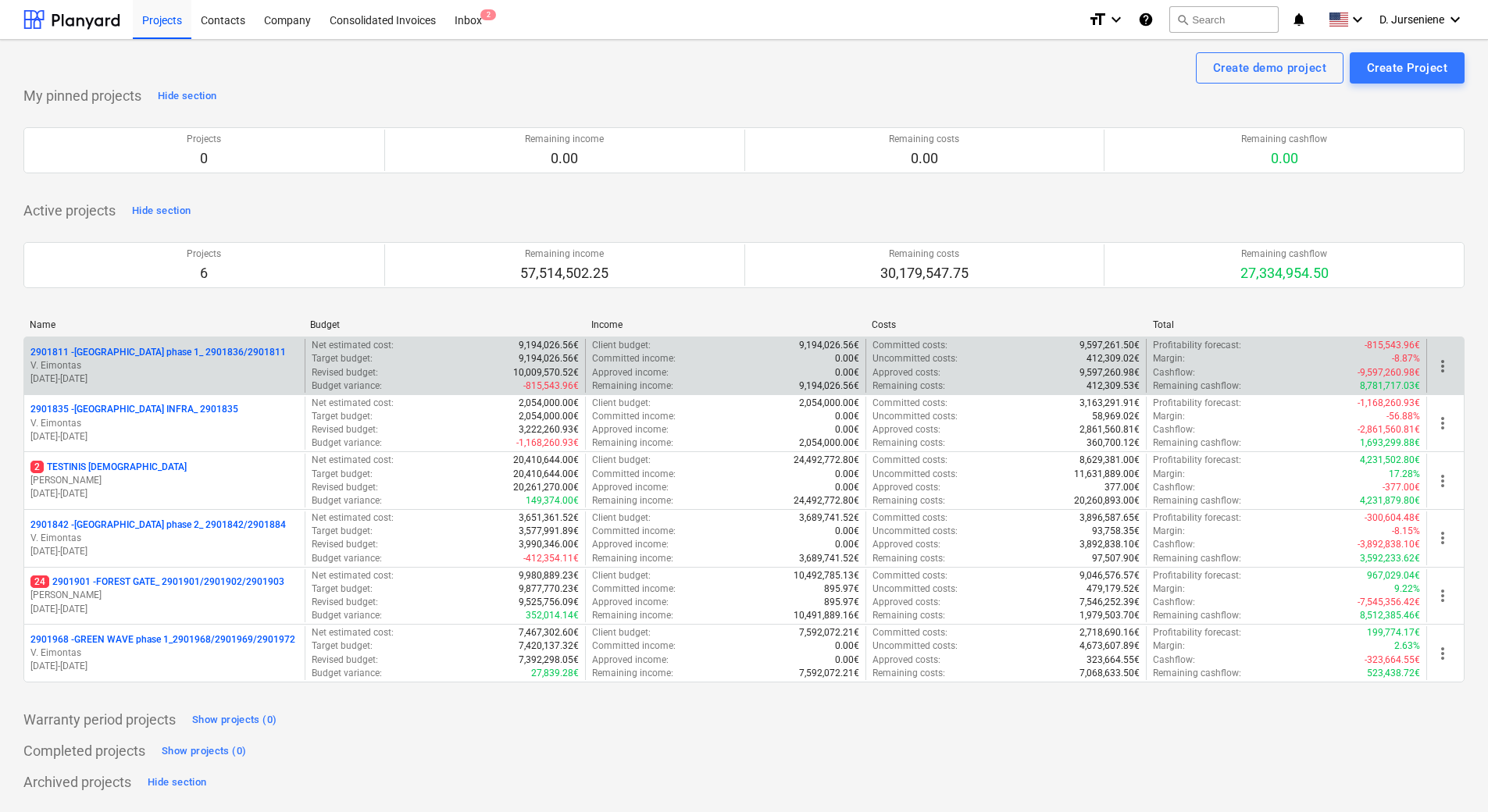
click at [159, 352] on p "2901811 - [GEOGRAPHIC_DATA] phase 1_ 2901836/2901811" at bounding box center [158, 352] width 255 height 13
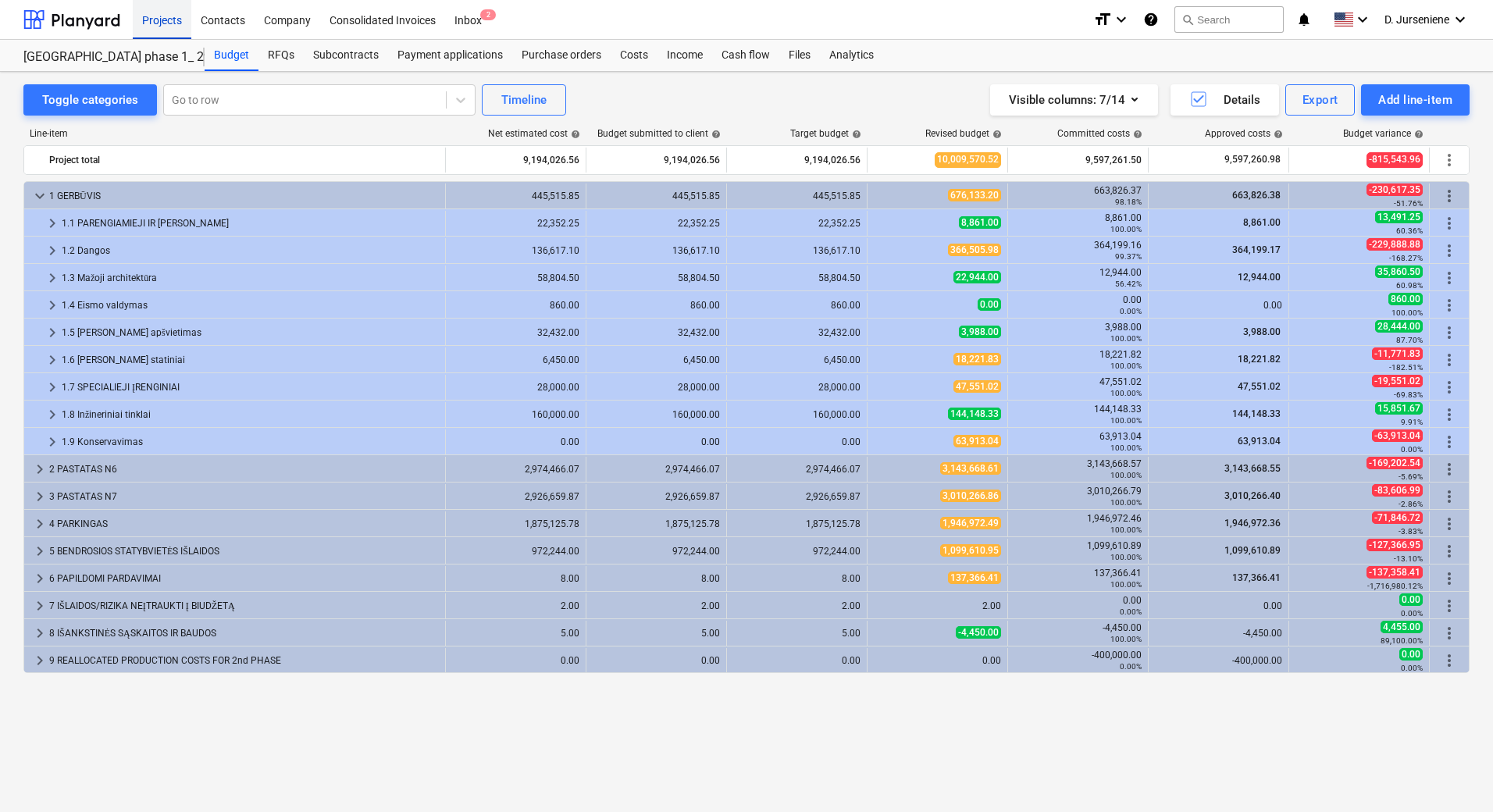
click at [157, 21] on div "Projects" at bounding box center [161, 19] width 59 height 40
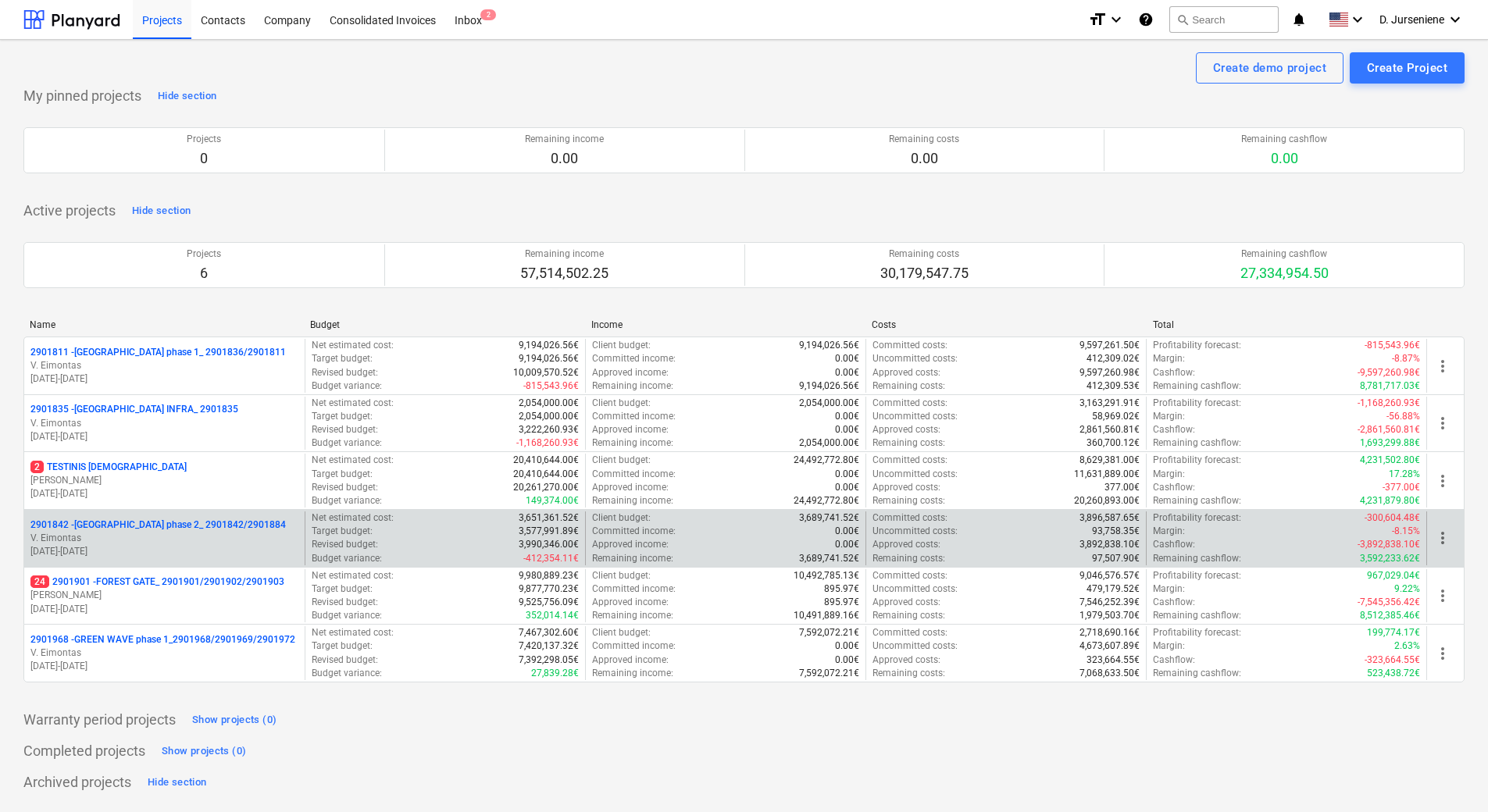
click at [190, 531] on p "2901842 - [GEOGRAPHIC_DATA] phase 2_ 2901842/2901884" at bounding box center [158, 525] width 255 height 13
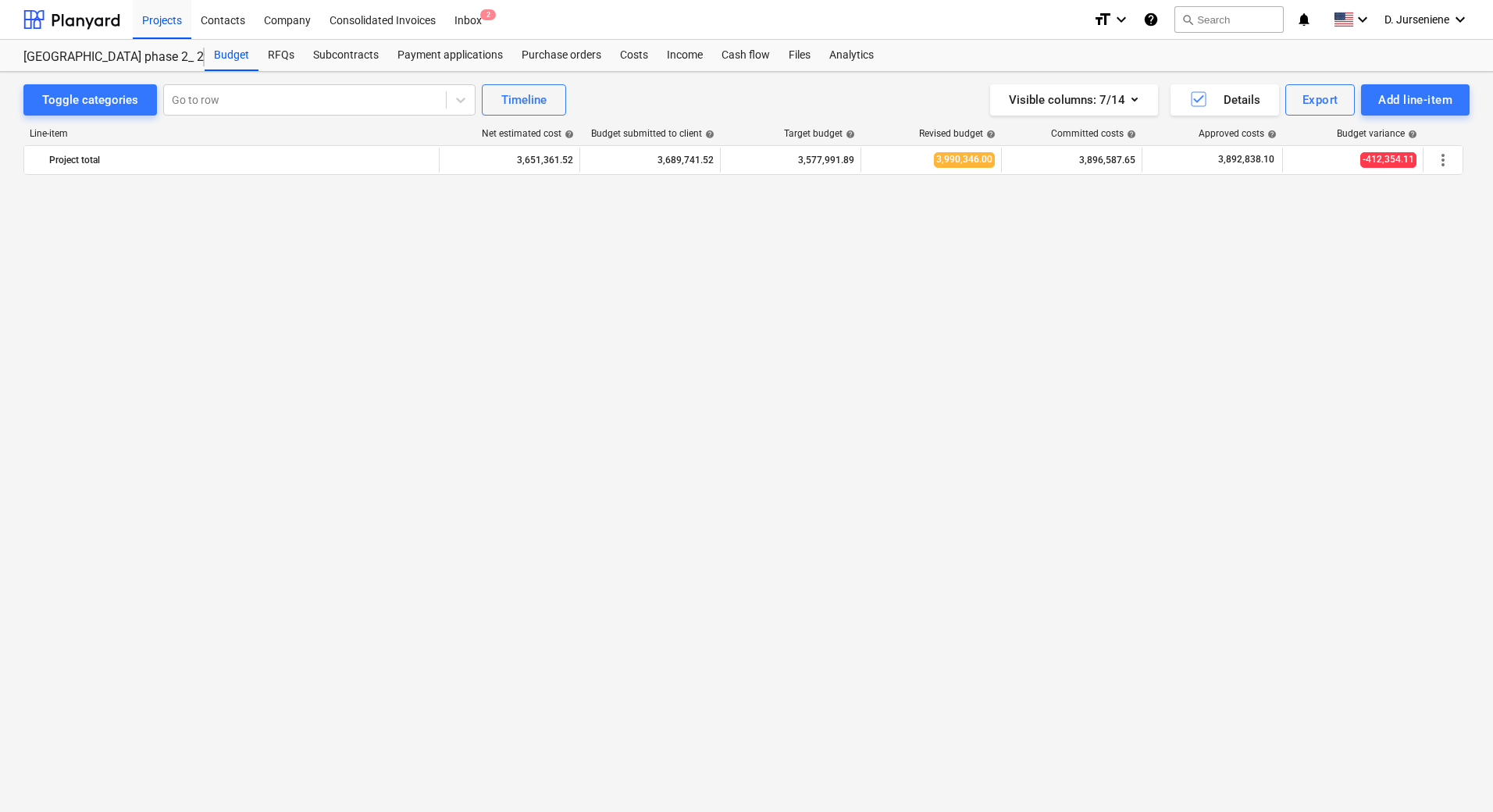
scroll to position [78, 0]
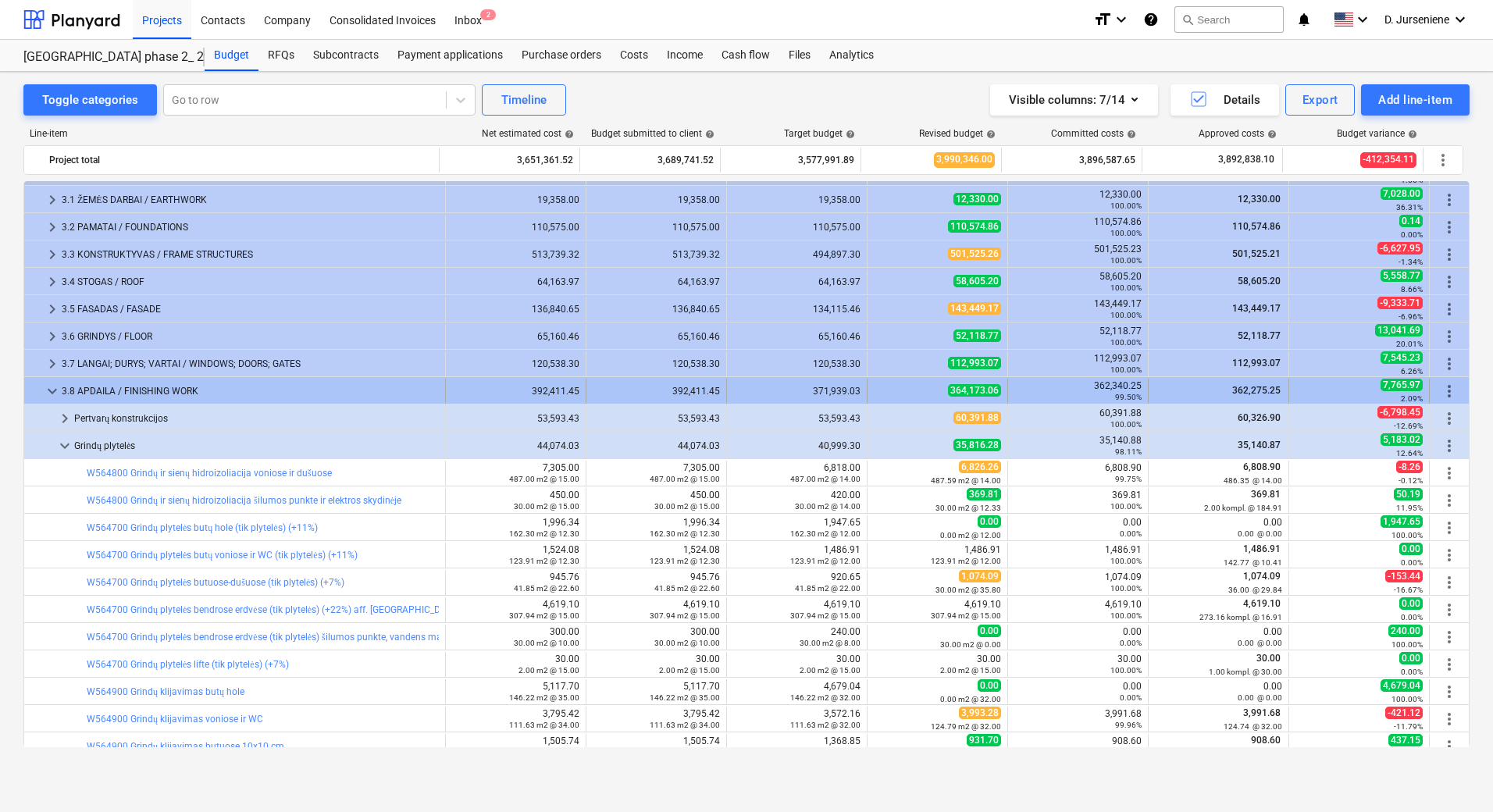
click at [48, 388] on span "keyboard_arrow_down" at bounding box center [52, 391] width 19 height 19
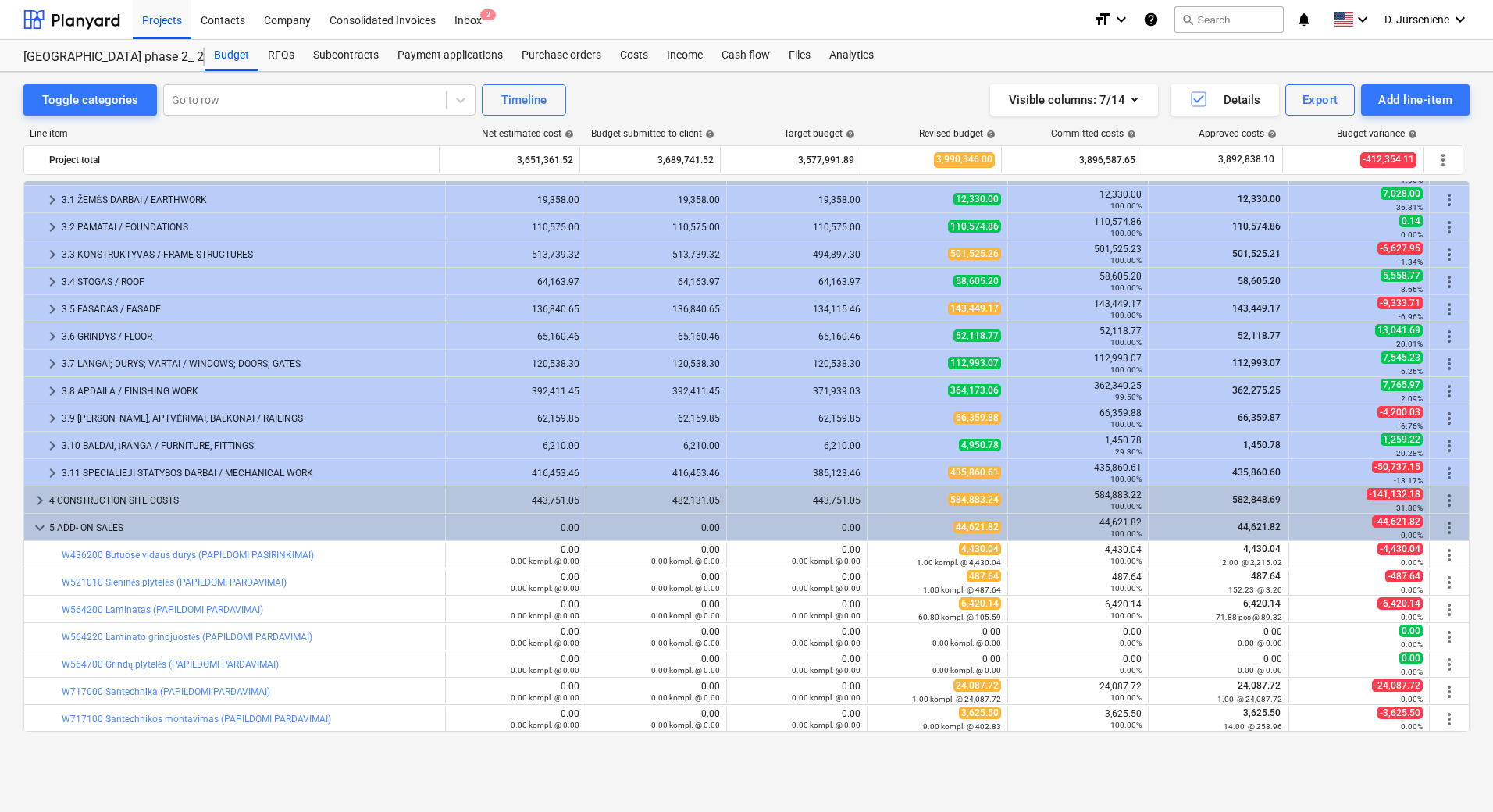
scroll to position [0, 0]
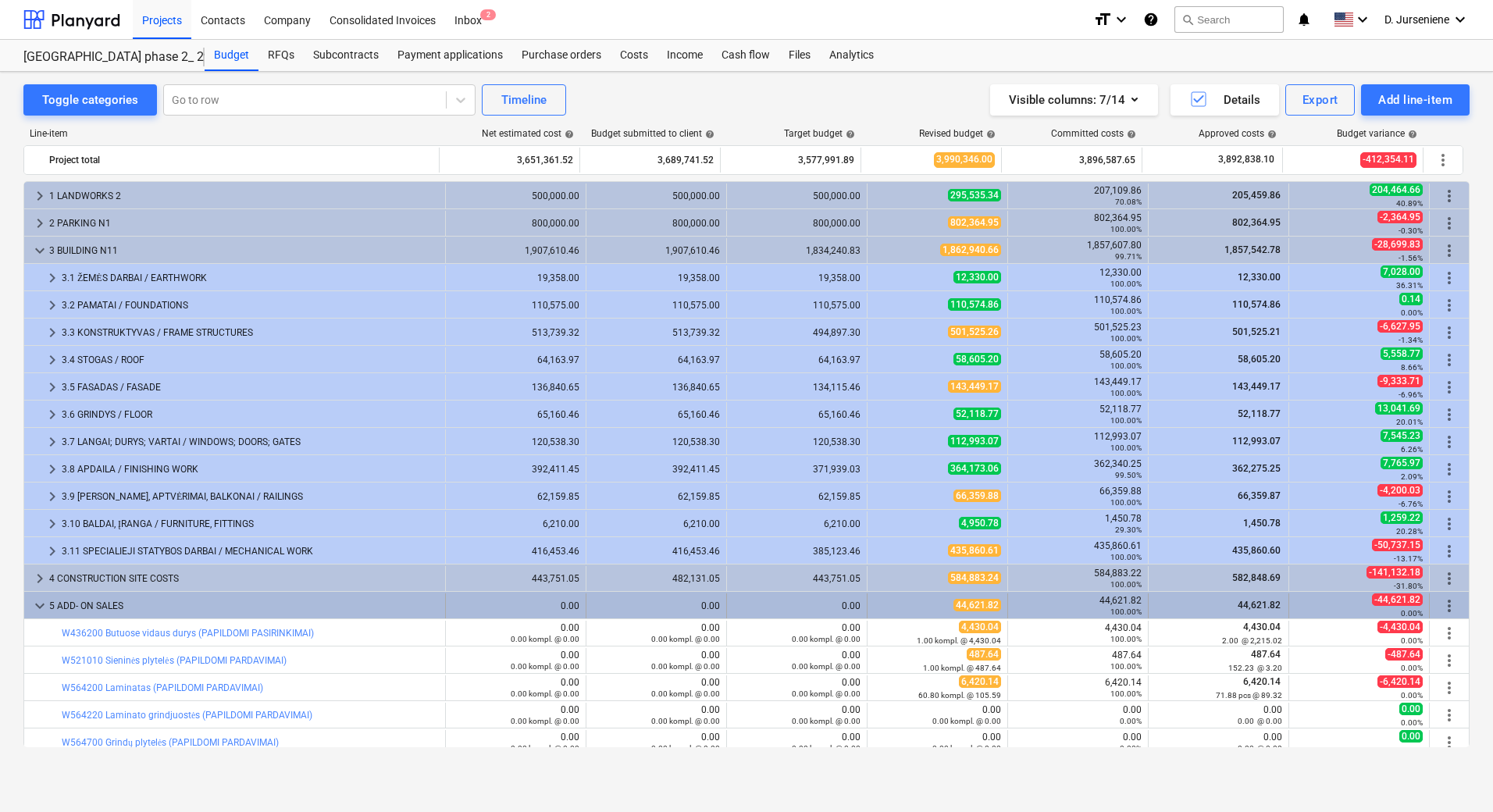
click at [39, 603] on span "keyboard_arrow_down" at bounding box center [40, 605] width 19 height 19
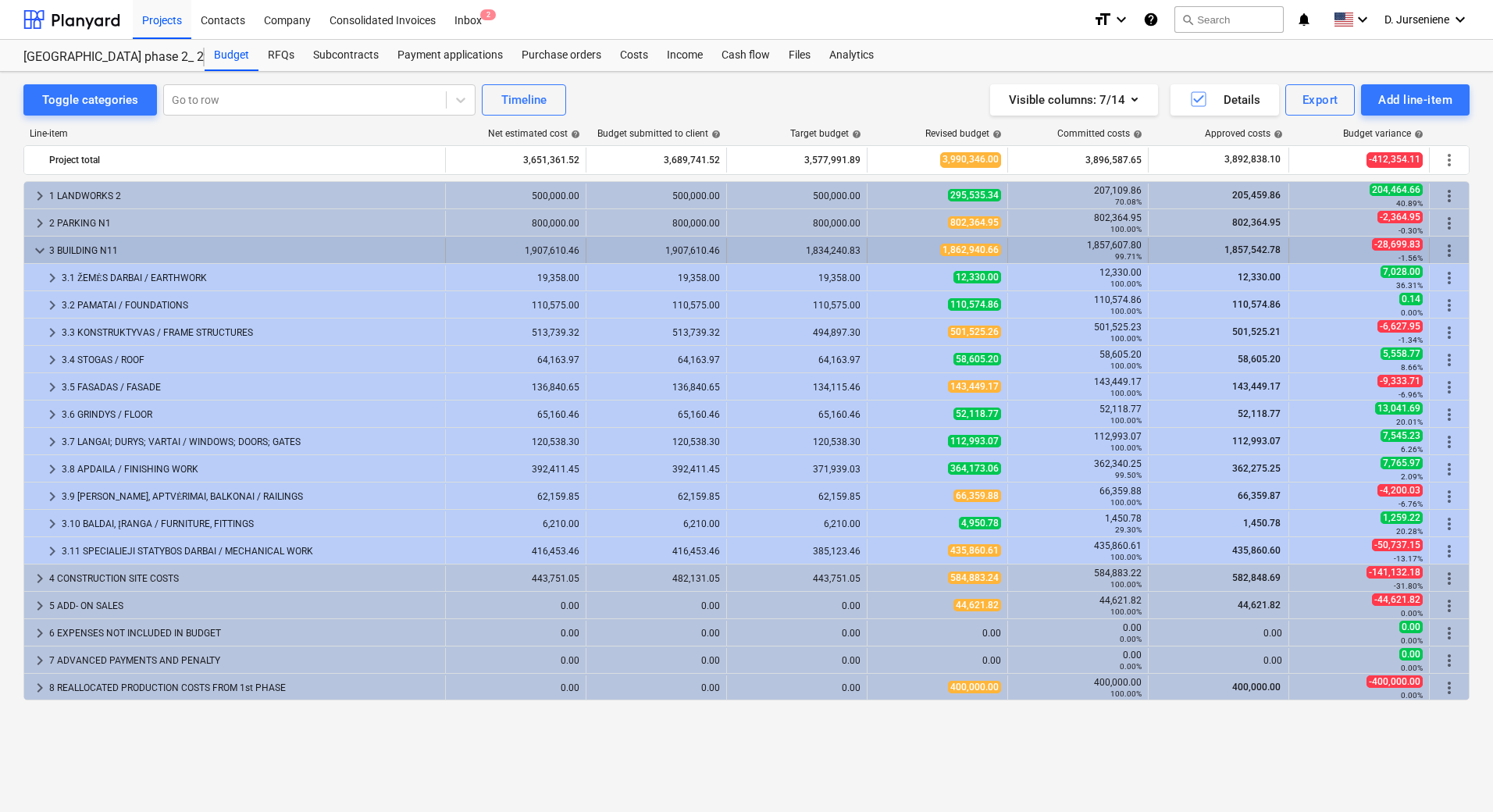
click at [42, 248] on span "keyboard_arrow_down" at bounding box center [40, 250] width 19 height 19
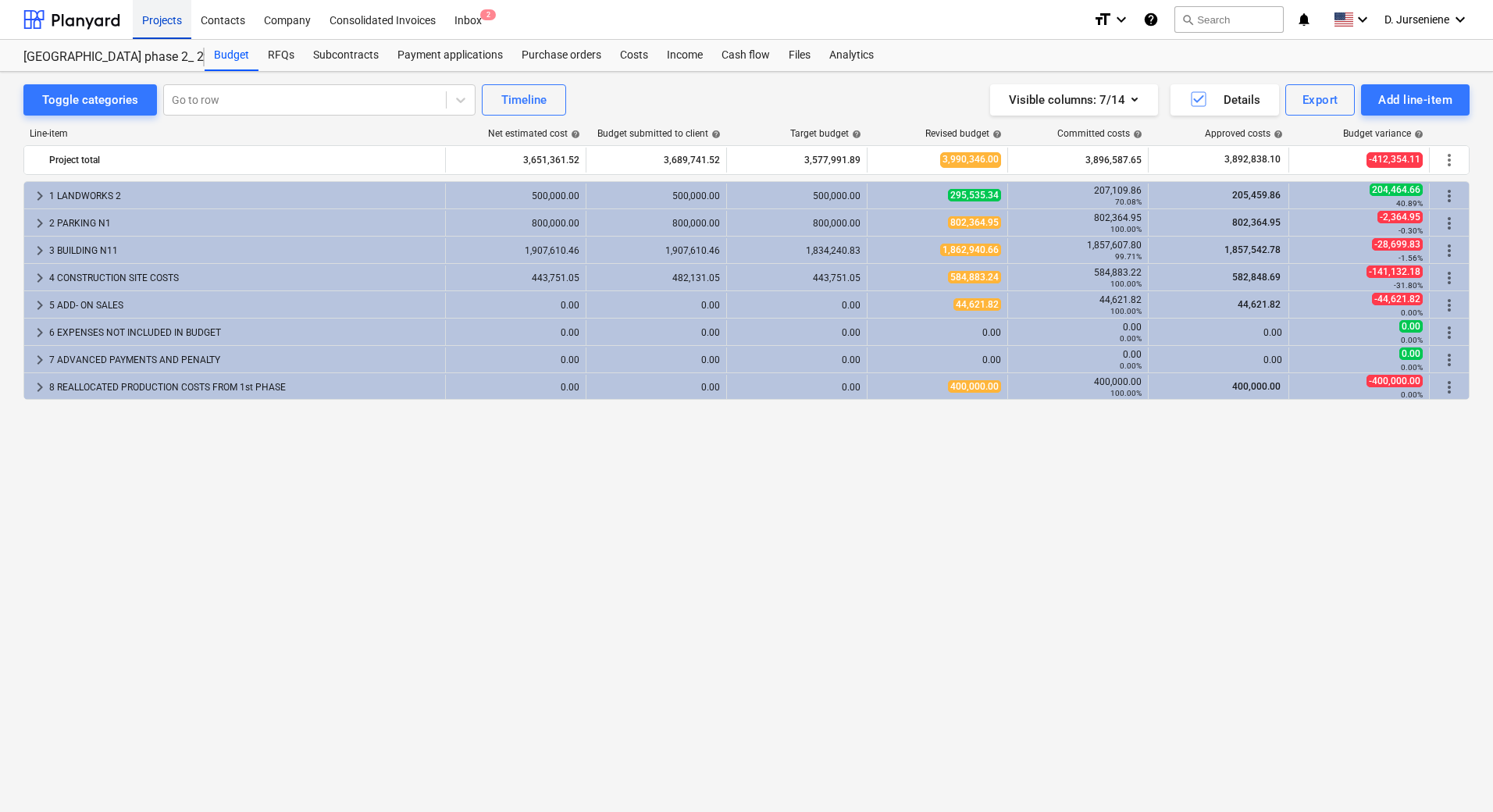
click at [155, 20] on div "Projects" at bounding box center [161, 19] width 59 height 40
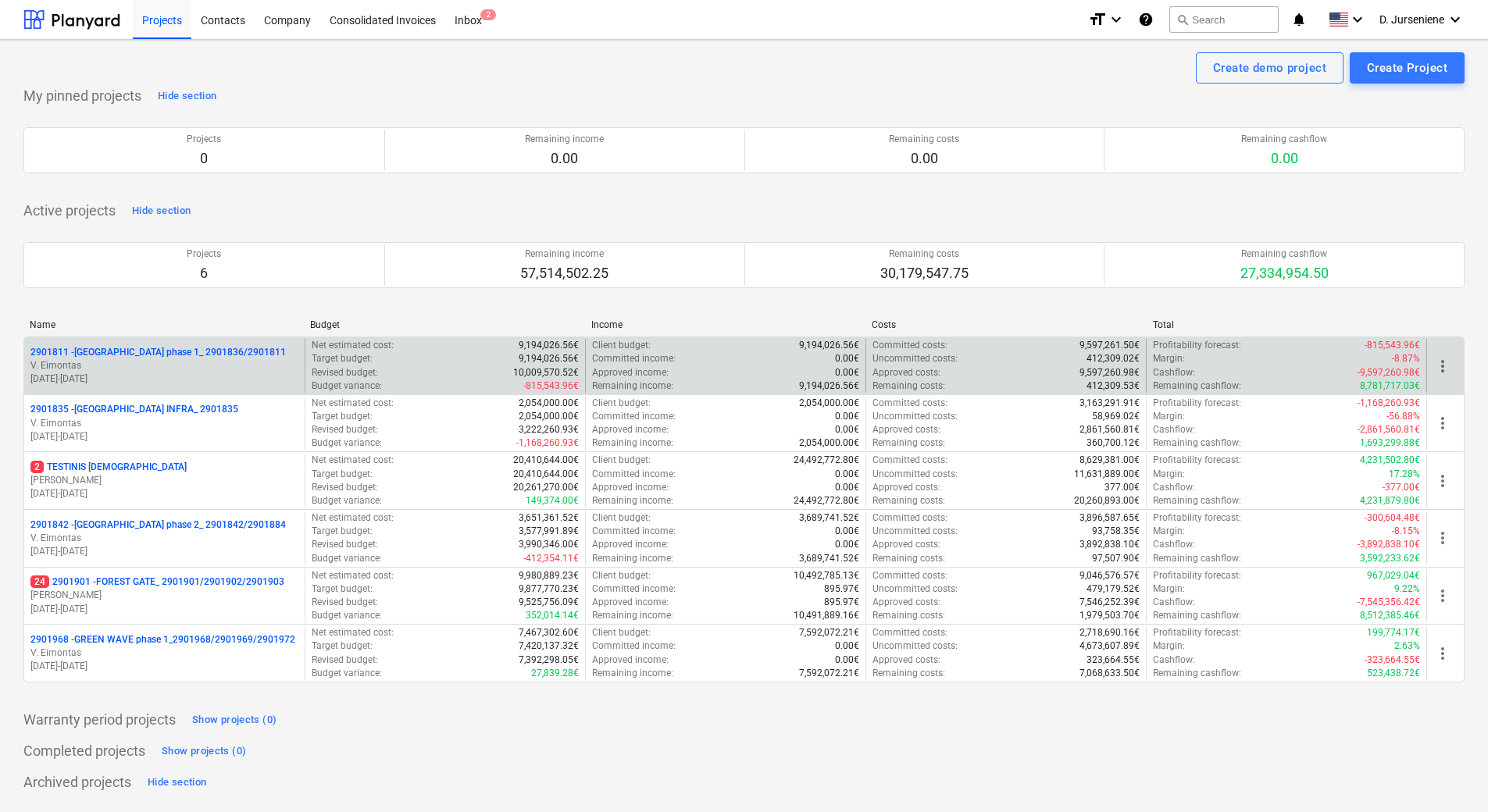
click at [154, 352] on p "2901811 - [GEOGRAPHIC_DATA] phase 1_ 2901836/2901811" at bounding box center [158, 352] width 255 height 13
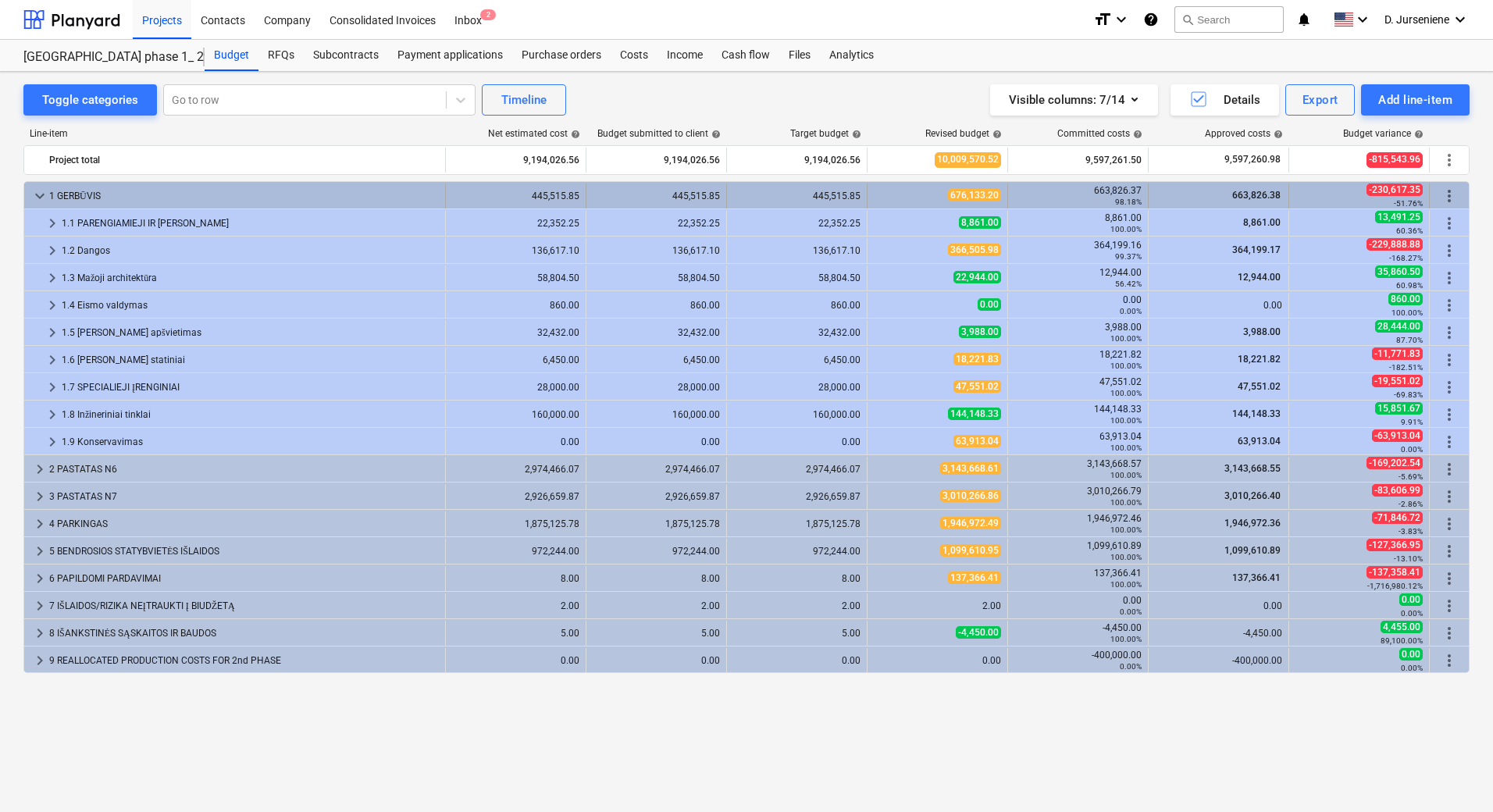
click at [40, 197] on span "keyboard_arrow_down" at bounding box center [40, 196] width 19 height 19
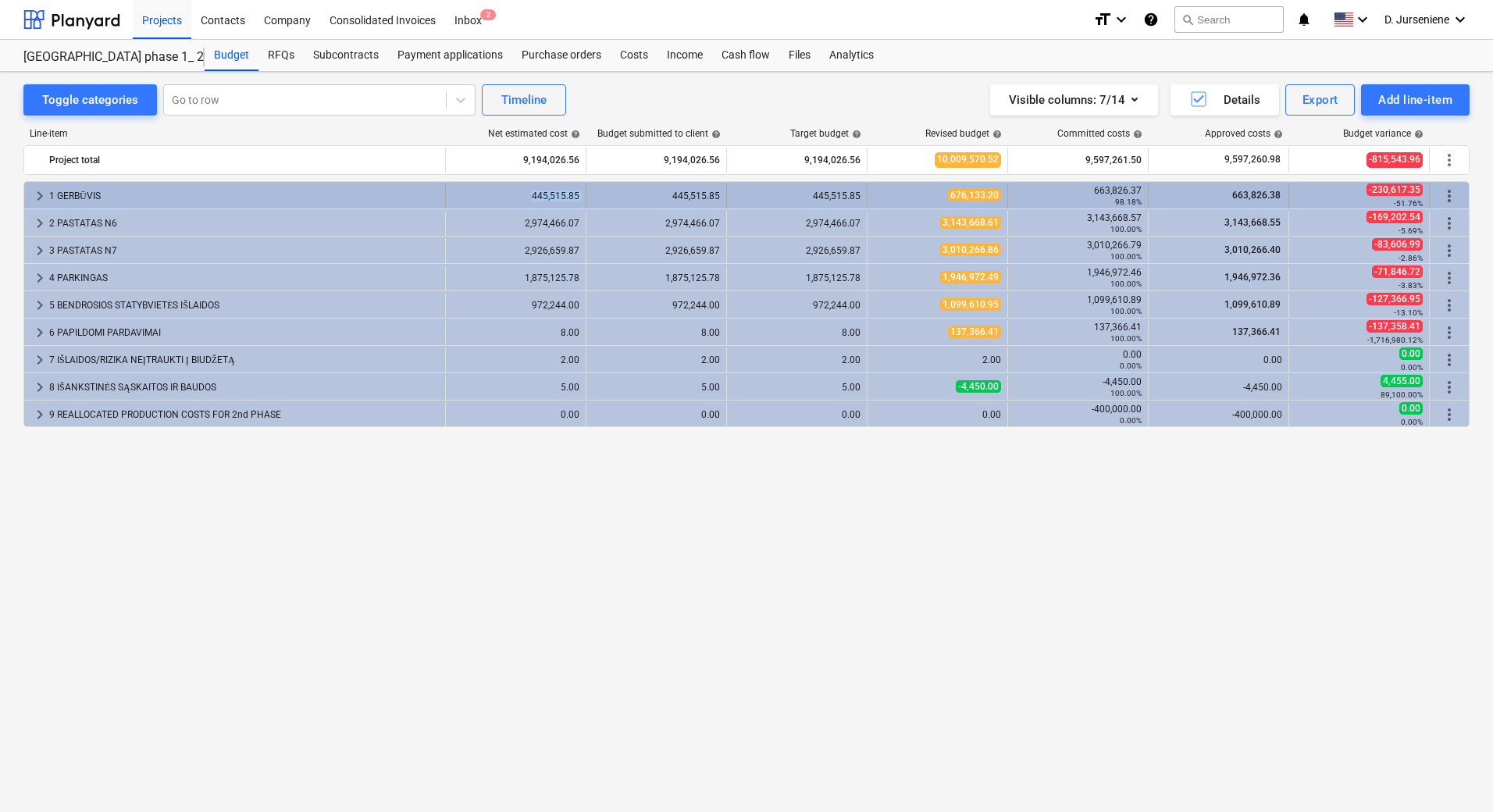
drag, startPoint x: 527, startPoint y: 195, endPoint x: 592, endPoint y: 199, distance: 65.1
click at [592, 199] on div "keyboard_arrow_right 1 GERBŪVIS 445,515.85 445,515.85 445,515.85 676,133.20 663…" at bounding box center [746, 196] width 1445 height 25
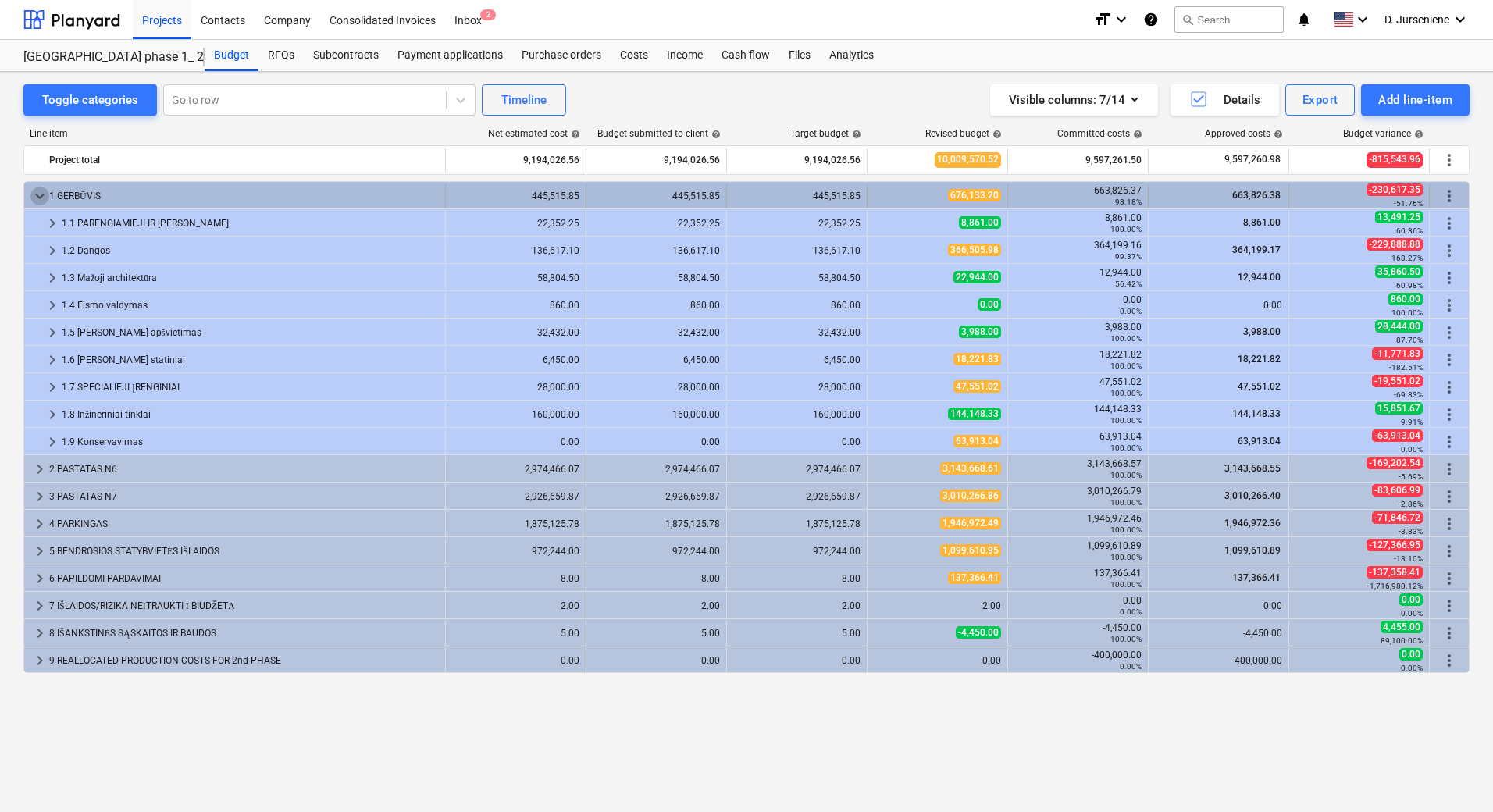
click at [32, 197] on span "keyboard_arrow_down" at bounding box center [40, 196] width 19 height 19
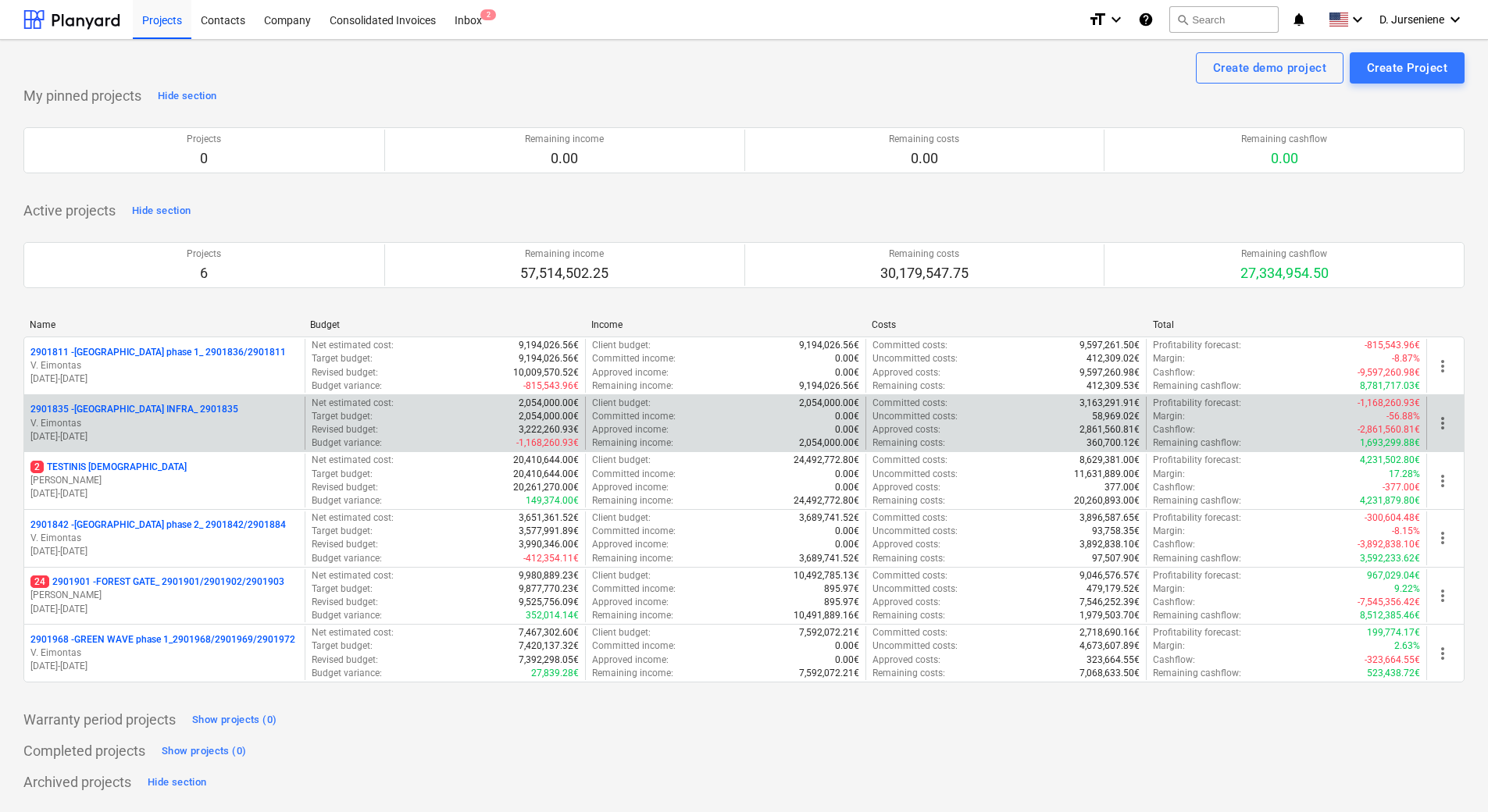
click at [174, 424] on p "V. Eimontas" at bounding box center [164, 423] width 268 height 13
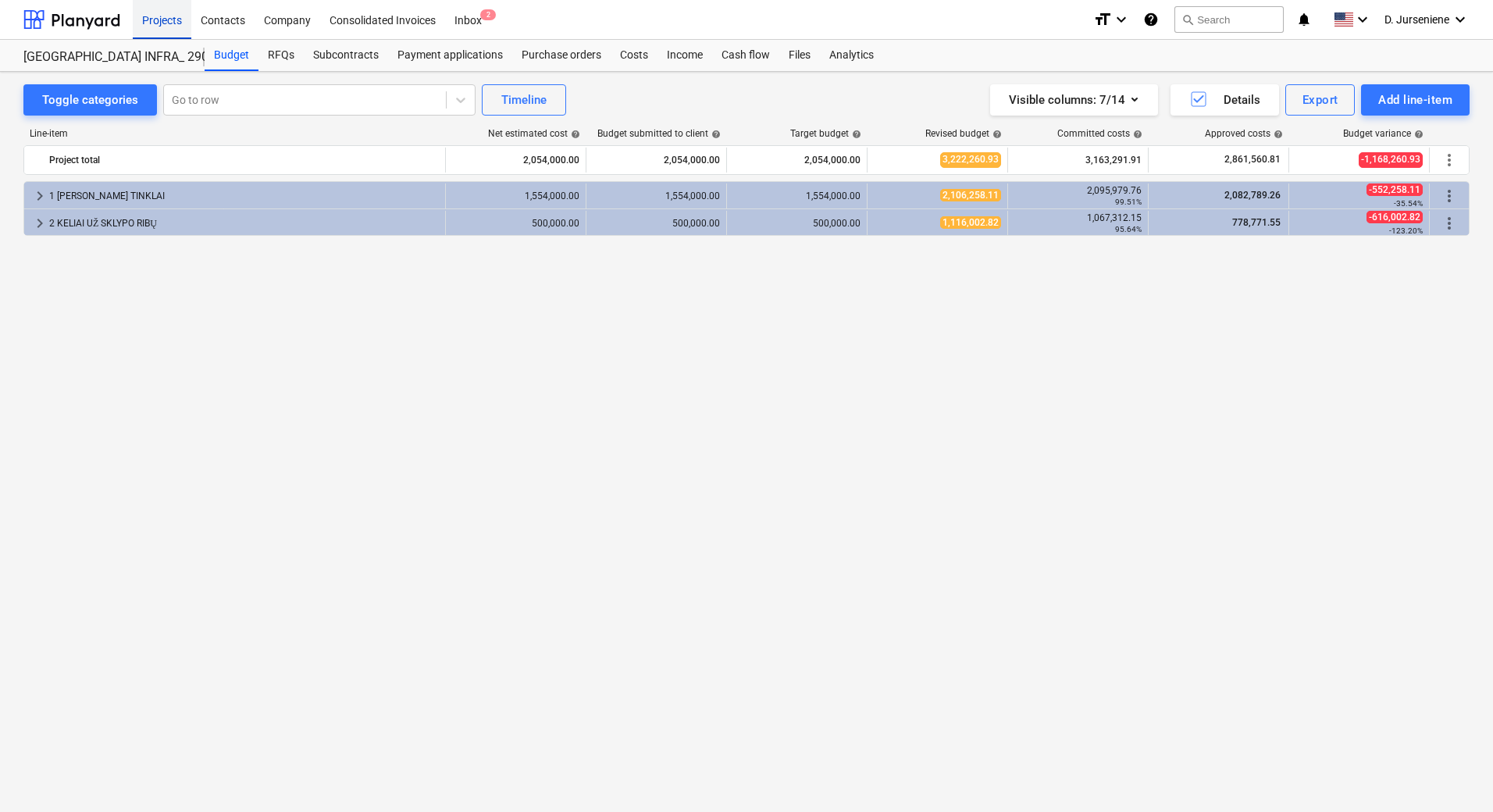
click at [158, 18] on div "Projects" at bounding box center [161, 19] width 59 height 40
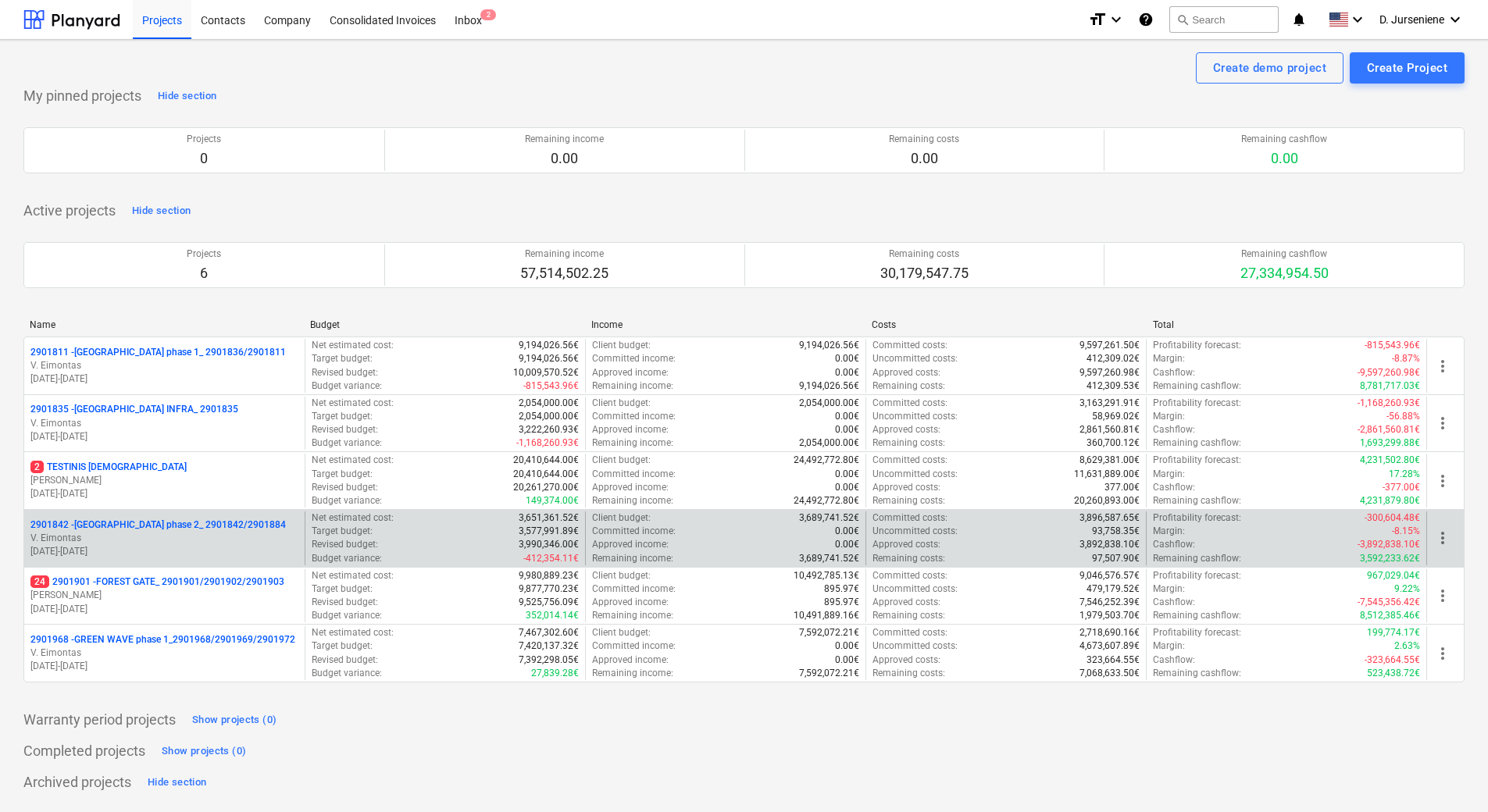
click at [131, 543] on p "V. Eimontas" at bounding box center [164, 539] width 268 height 13
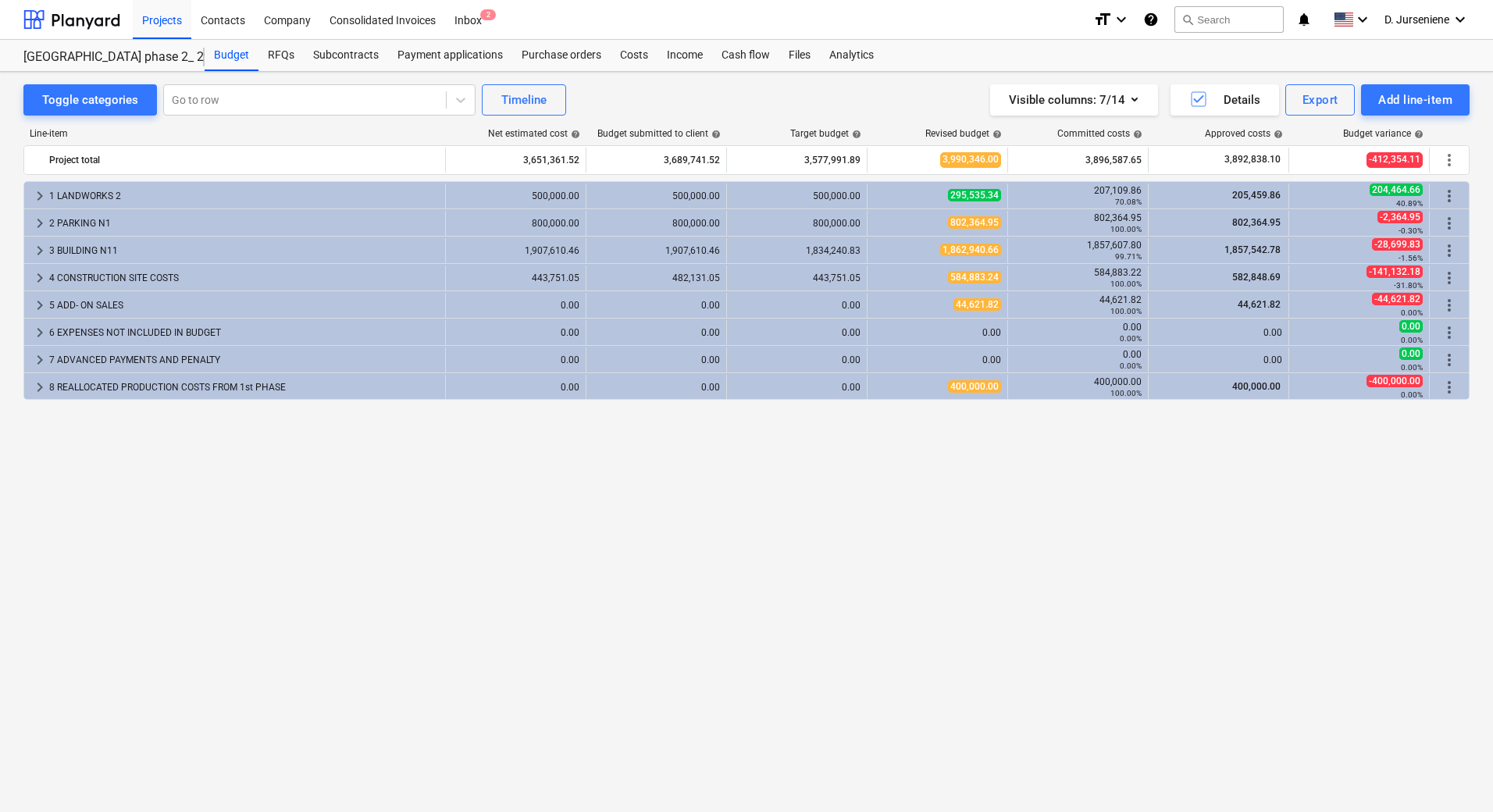
click at [452, 488] on div "keyboard_arrow_right 1 LANDWORKS 2 500,000.00 500,000.00 500,000.00 295,535.34 …" at bounding box center [746, 464] width 1446 height 566
